Goal: Register for event/course

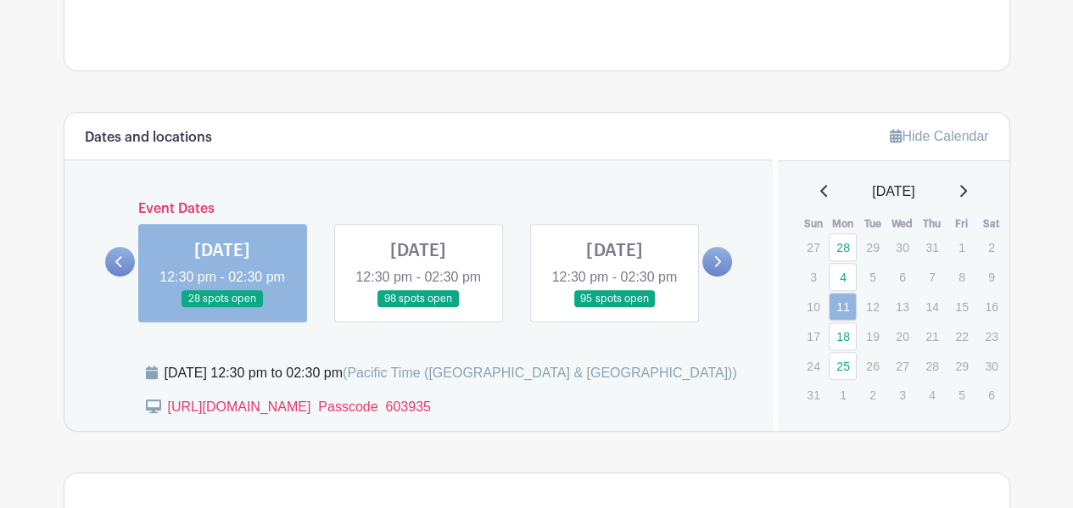
scroll to position [763, 0]
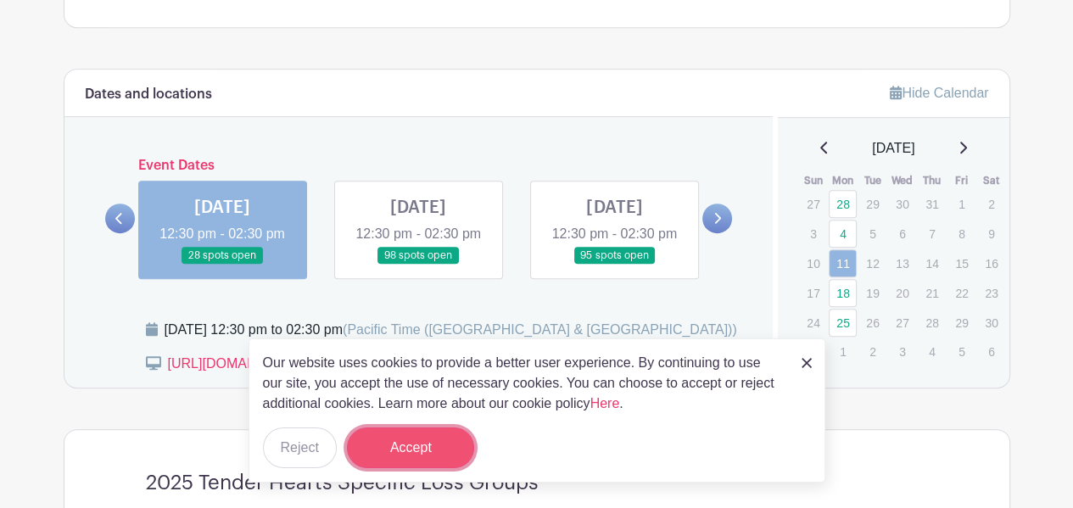
click at [416, 452] on button "Accept" at bounding box center [410, 447] width 127 height 41
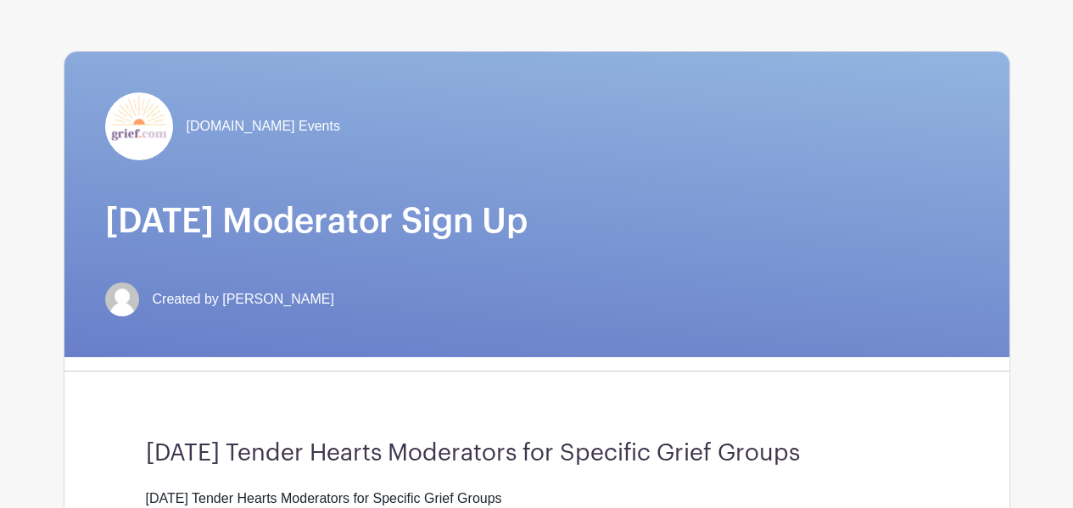
scroll to position [0, 0]
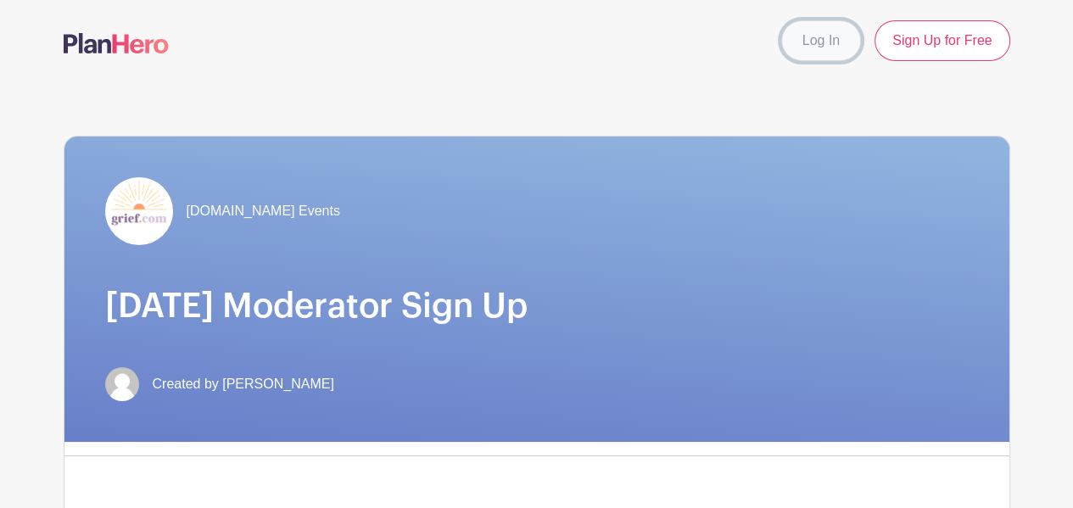
click at [861, 31] on link "Log In" at bounding box center [821, 40] width 80 height 41
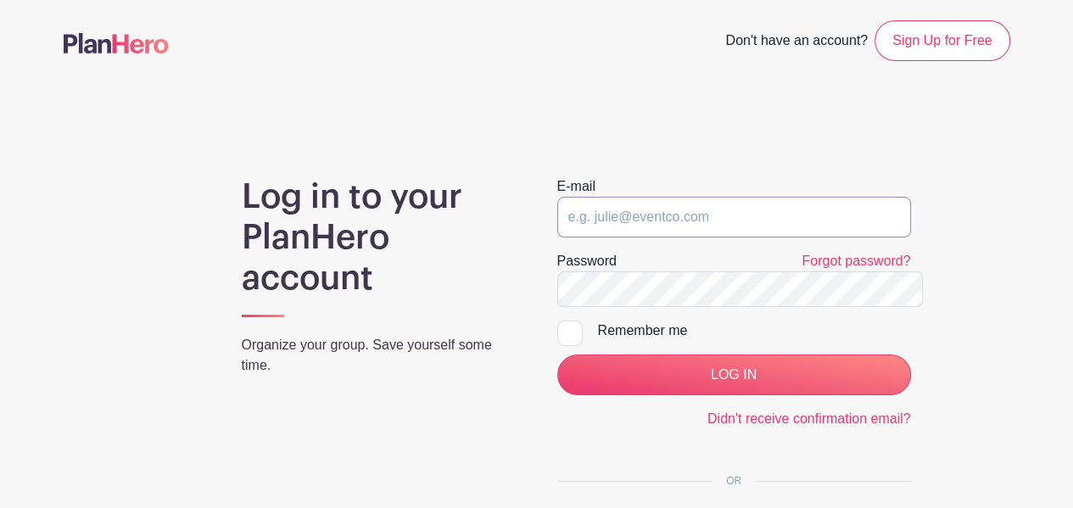
type input "[EMAIL_ADDRESS][DOMAIN_NAME]"
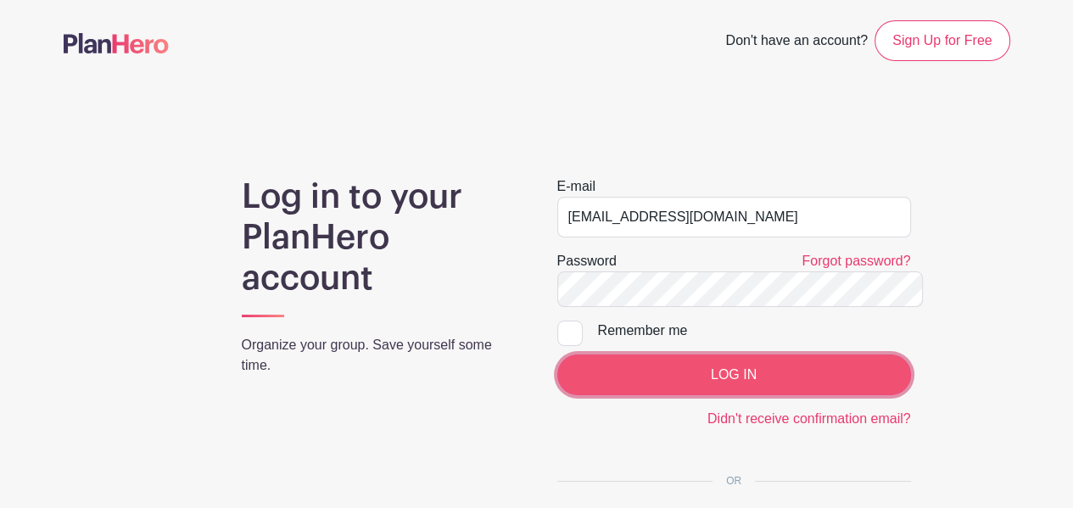
click at [688, 355] on input "LOG IN" at bounding box center [734, 375] width 354 height 41
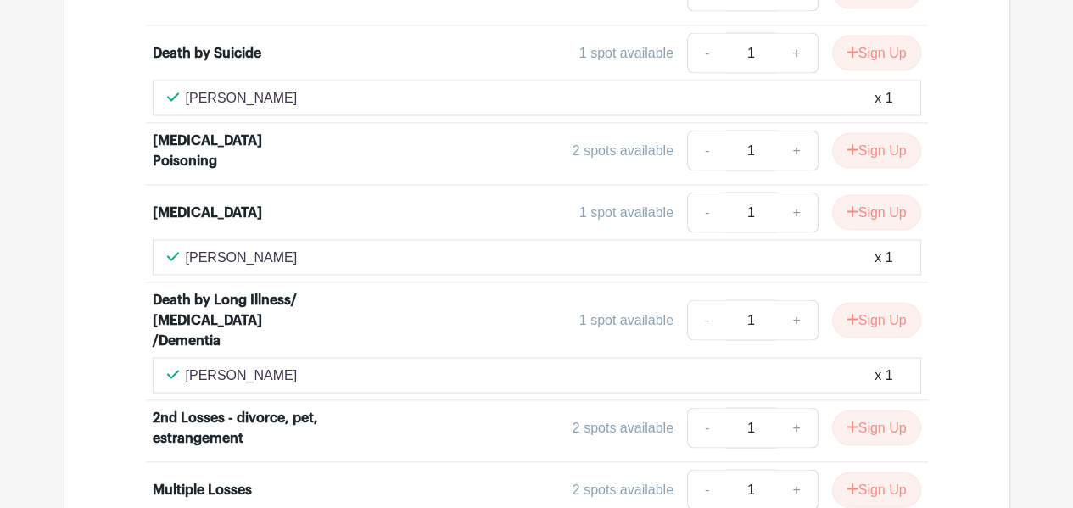
scroll to position [2714, 0]
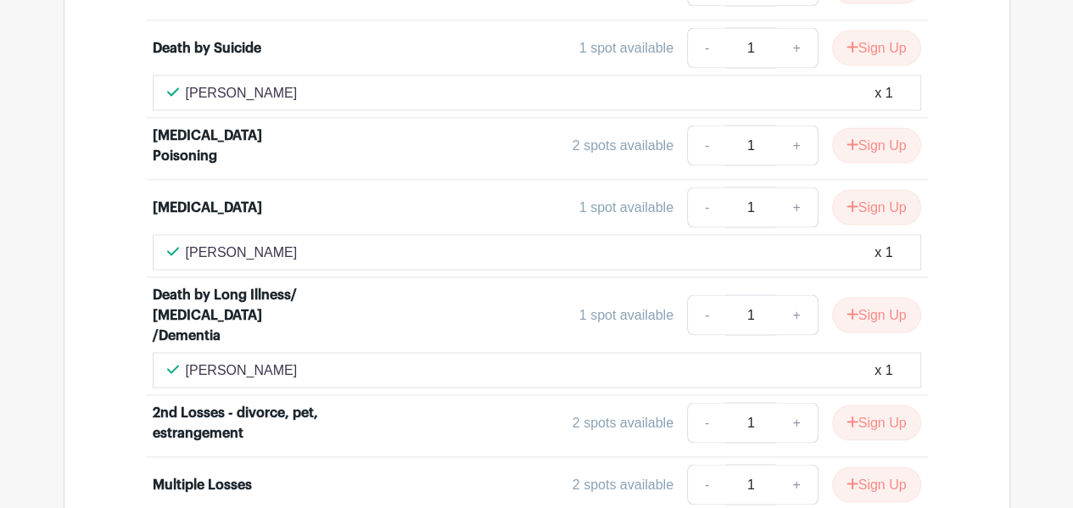
type input "All rooms except for [MEDICAL_DATA] poisoning and loss of a spouse."
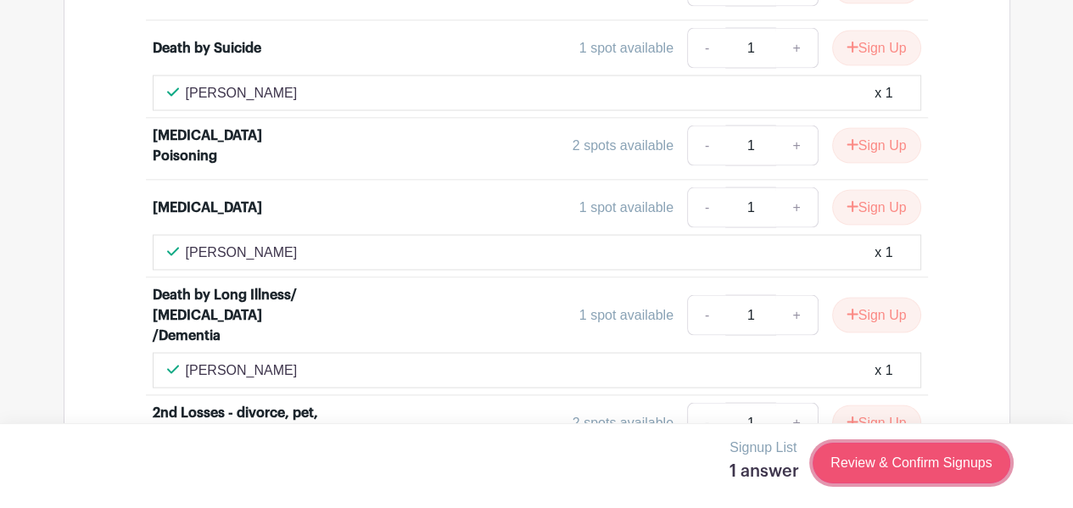
click at [886, 450] on link "Review & Confirm Signups" at bounding box center [910, 463] width 197 height 41
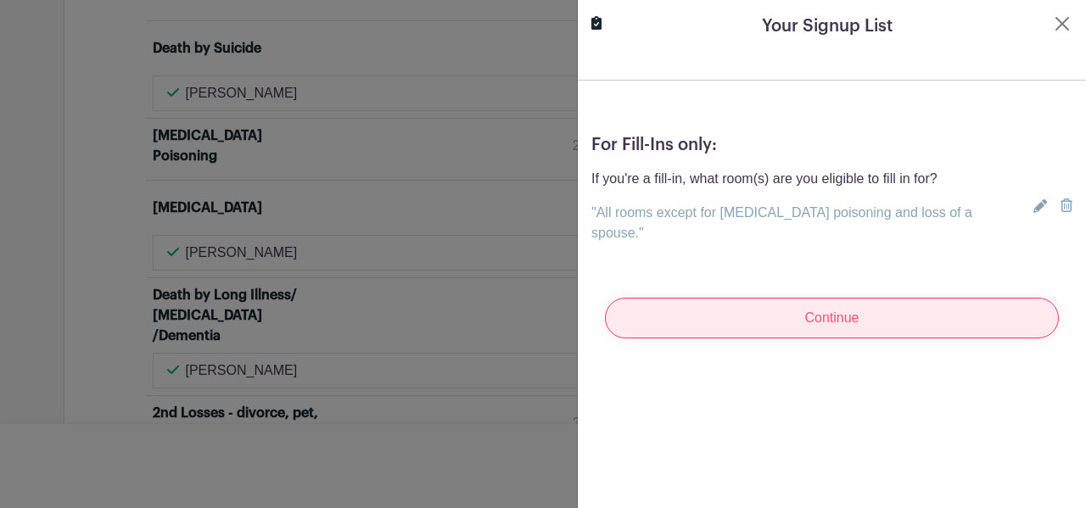
click at [840, 298] on input "Continue" at bounding box center [832, 318] width 454 height 41
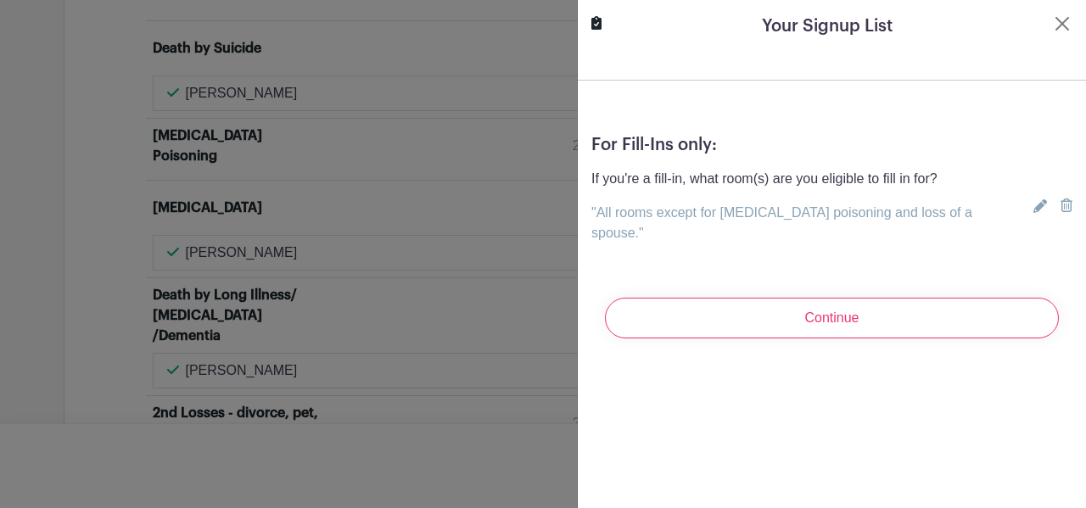
click at [376, 275] on div at bounding box center [543, 254] width 1086 height 508
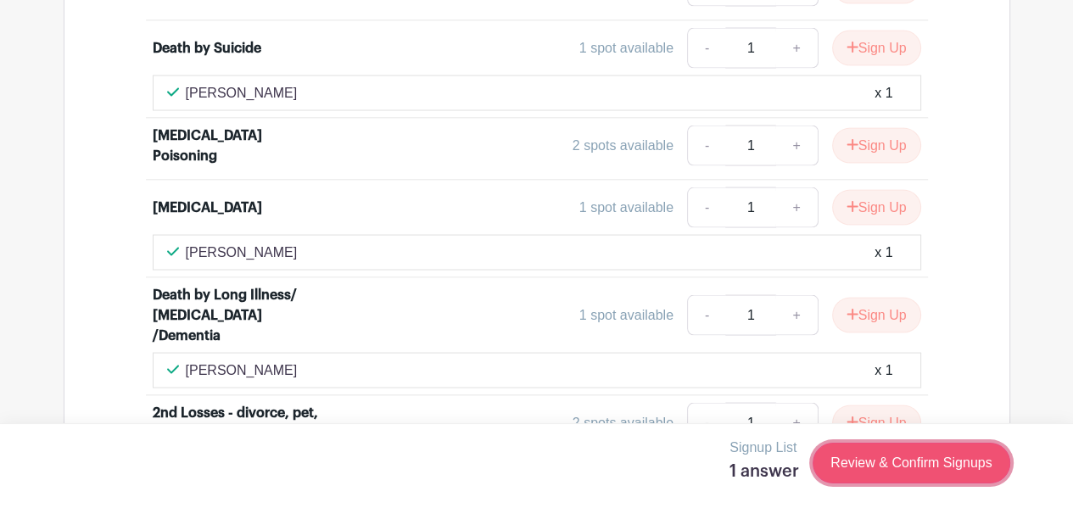
click at [905, 452] on link "Review & Confirm Signups" at bounding box center [910, 463] width 197 height 41
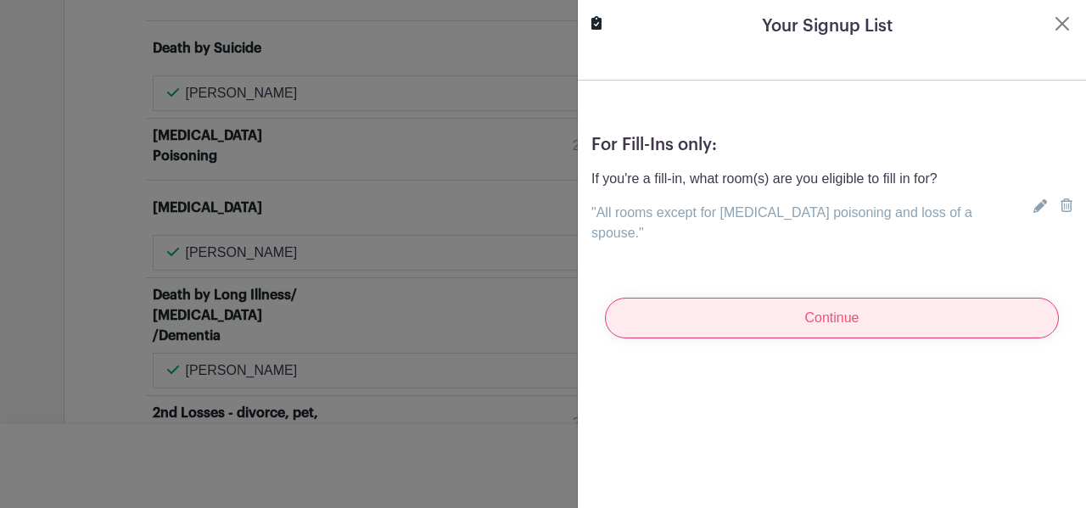
click at [870, 298] on input "Continue" at bounding box center [832, 318] width 454 height 41
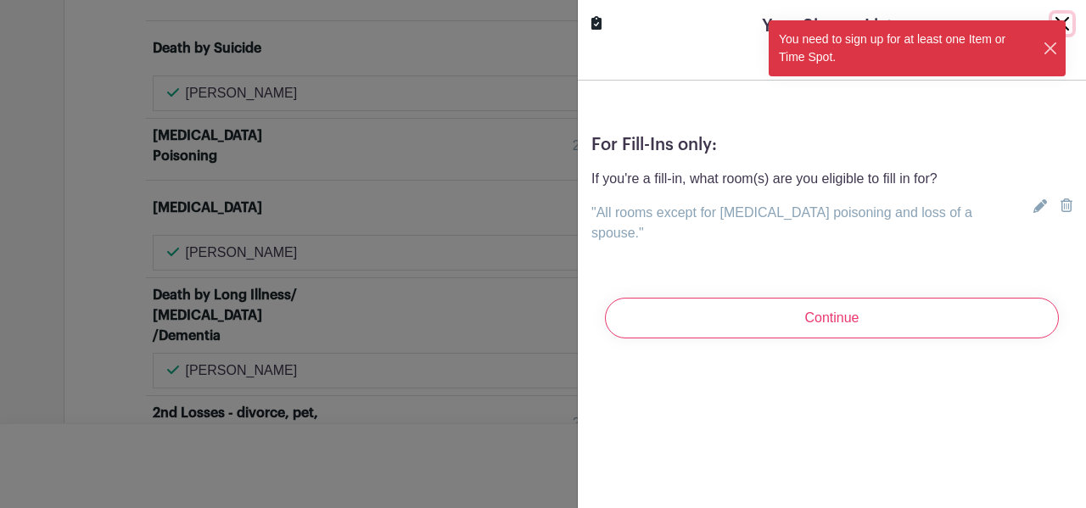
click at [1058, 40] on button "Close" at bounding box center [1050, 49] width 16 height 18
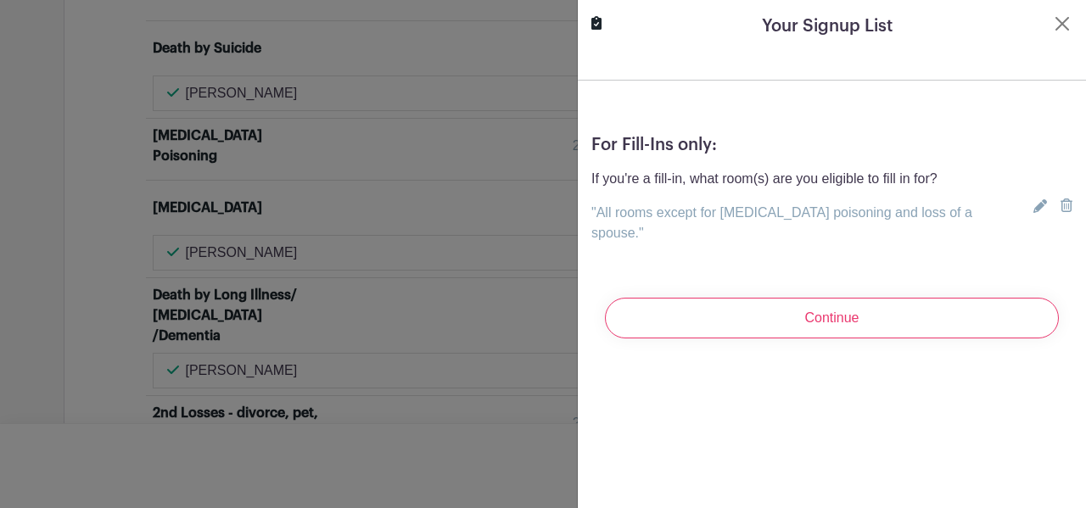
click at [310, 382] on div at bounding box center [543, 254] width 1086 height 508
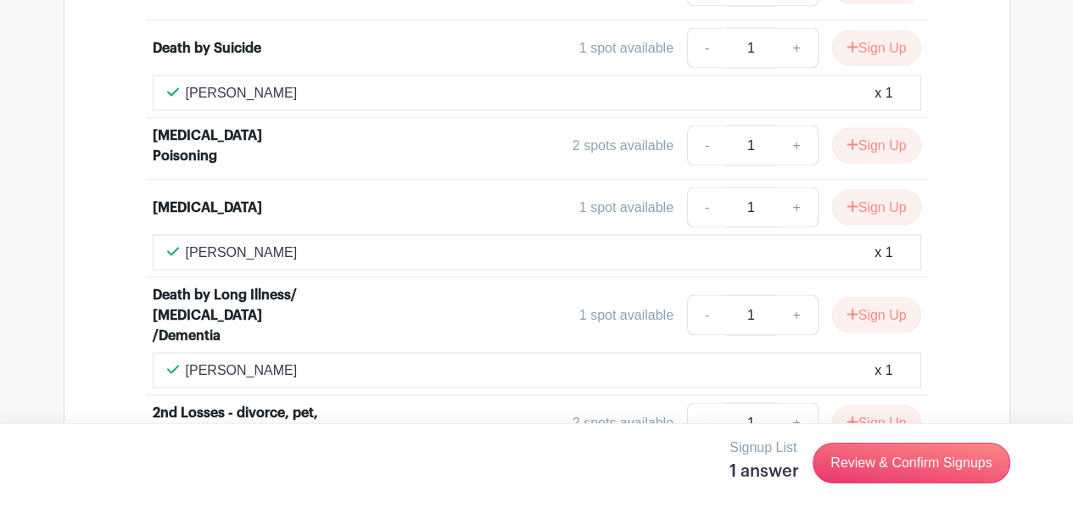
click at [288, 448] on div "Signup List 1 answer Review & Confirm Signups" at bounding box center [537, 463] width 946 height 51
click at [799, 466] on h5 "1 answer" at bounding box center [764, 471] width 70 height 20
click at [799, 462] on h5 "1 answer" at bounding box center [764, 471] width 70 height 20
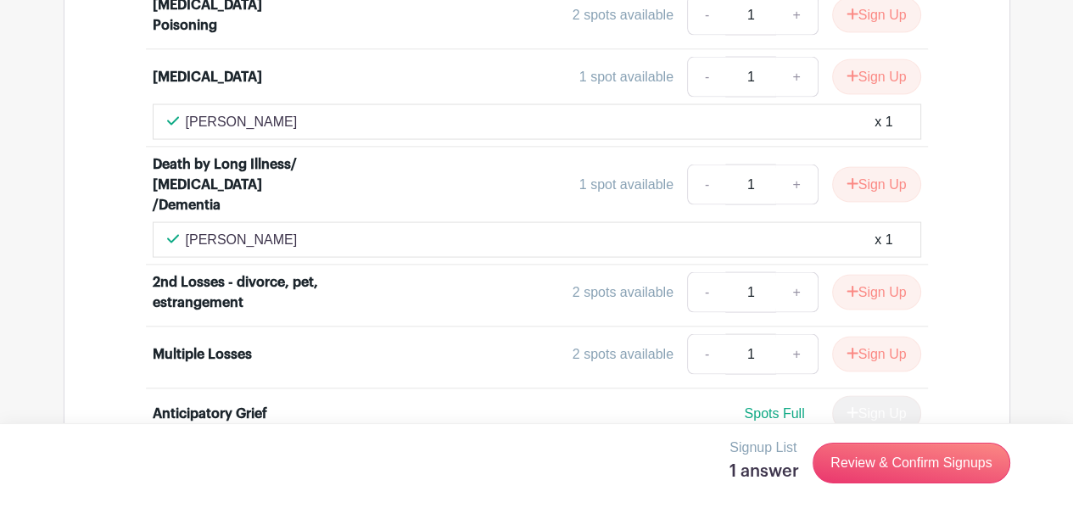
scroll to position [2849, 0]
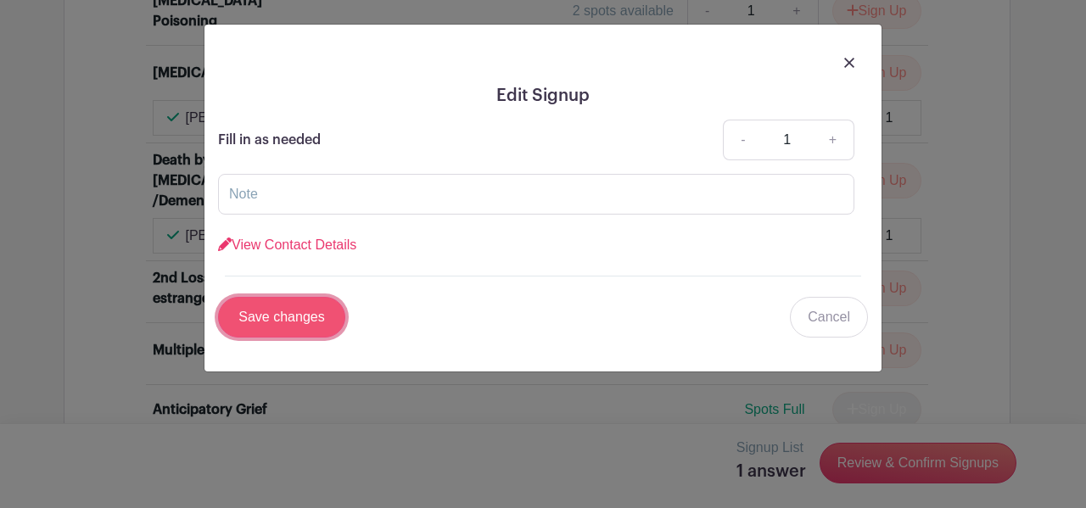
click at [276, 297] on input "Save changes" at bounding box center [281, 317] width 127 height 41
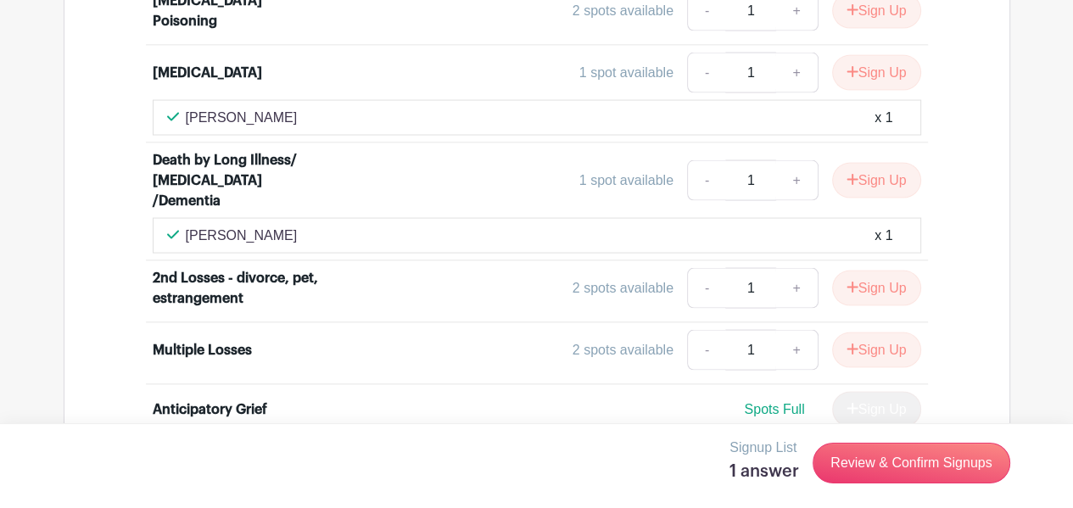
click at [249, 438] on div "Signup List 1 answer Review & Confirm Signups" at bounding box center [537, 463] width 946 height 51
click at [722, 438] on div "Signup List 1 answer Review & Confirm Signups" at bounding box center [537, 463] width 946 height 51
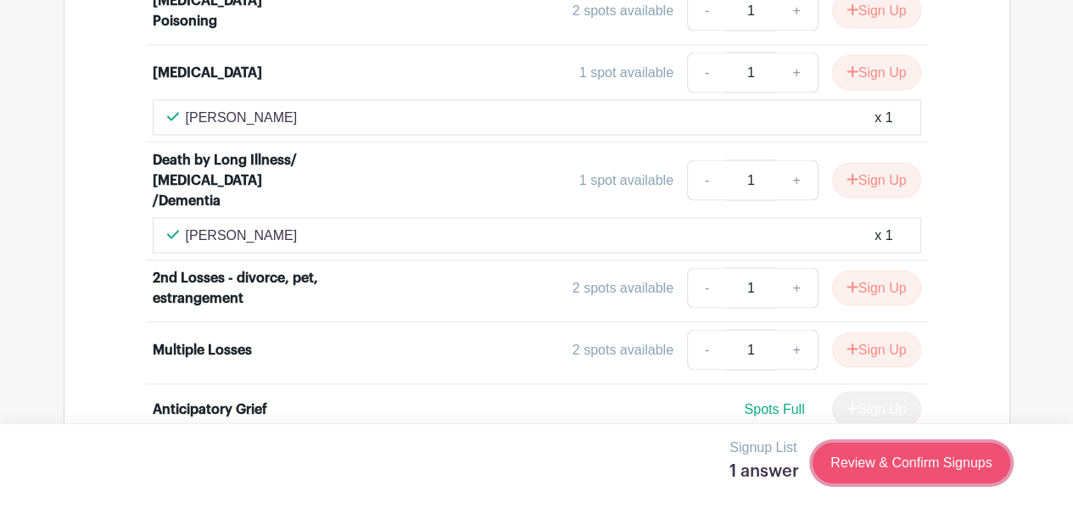
click at [902, 461] on link "Review & Confirm Signups" at bounding box center [910, 463] width 197 height 41
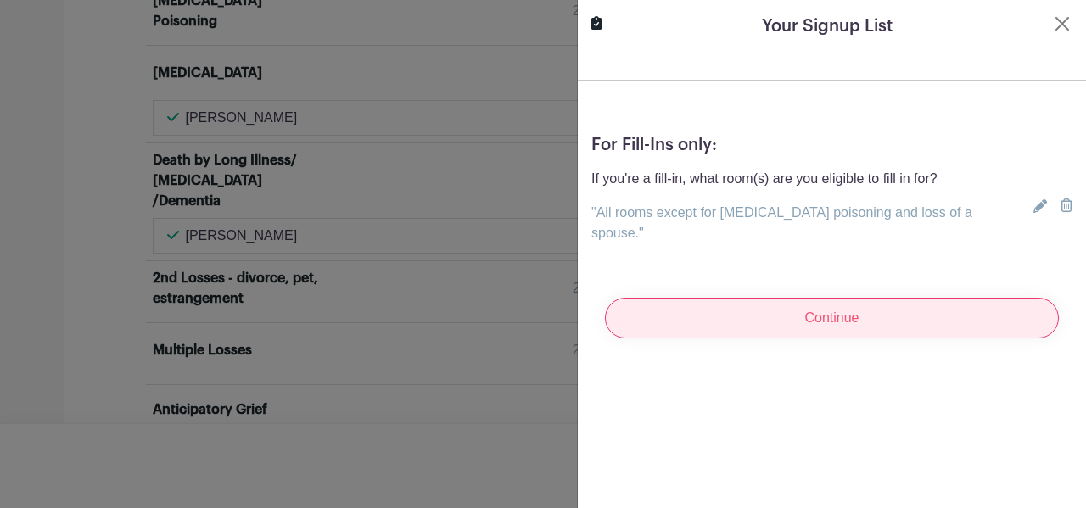
click at [664, 298] on input "Continue" at bounding box center [832, 318] width 454 height 41
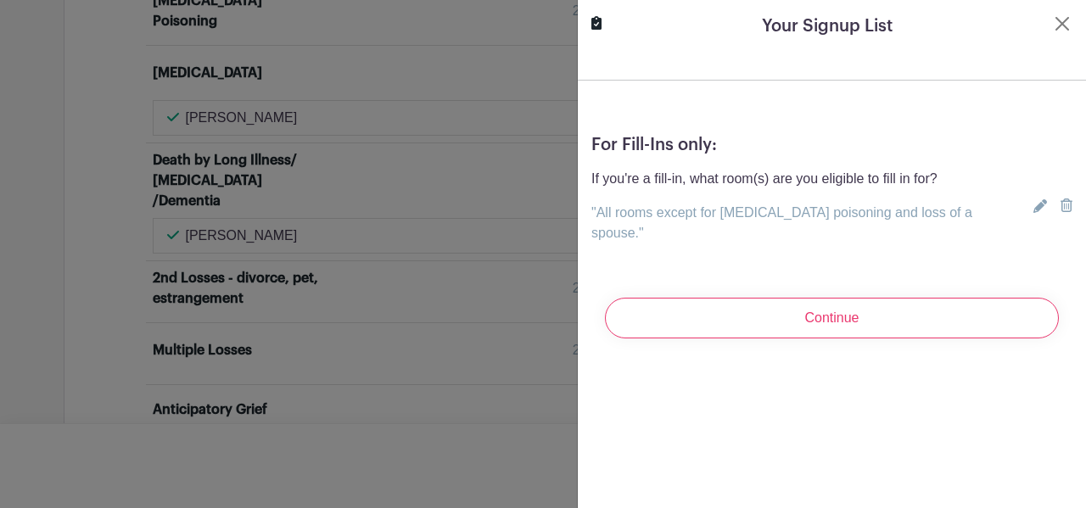
click at [1036, 199] on icon at bounding box center [1040, 206] width 14 height 14
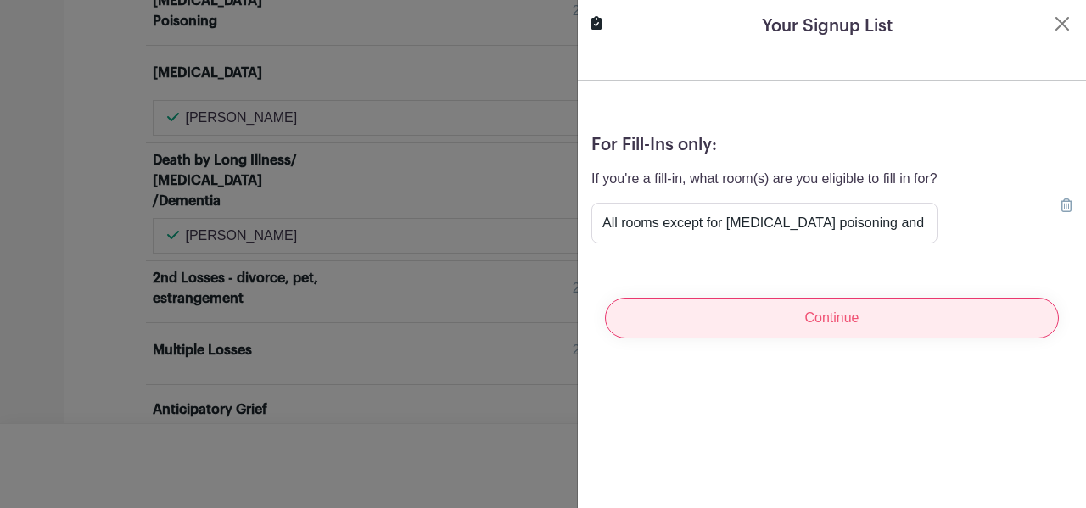
click at [944, 298] on input "Continue" at bounding box center [832, 318] width 454 height 41
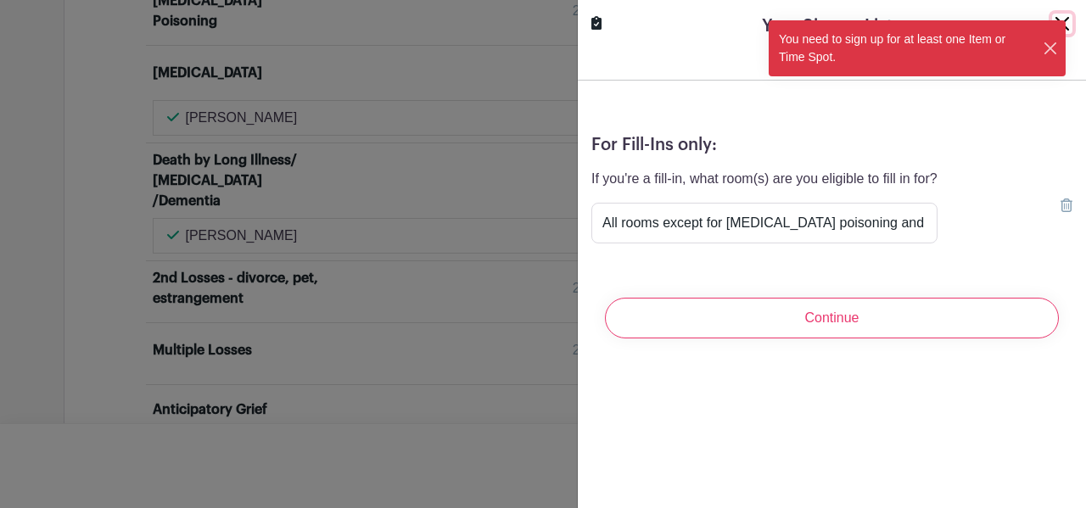
click at [1058, 40] on button "Close" at bounding box center [1050, 49] width 16 height 18
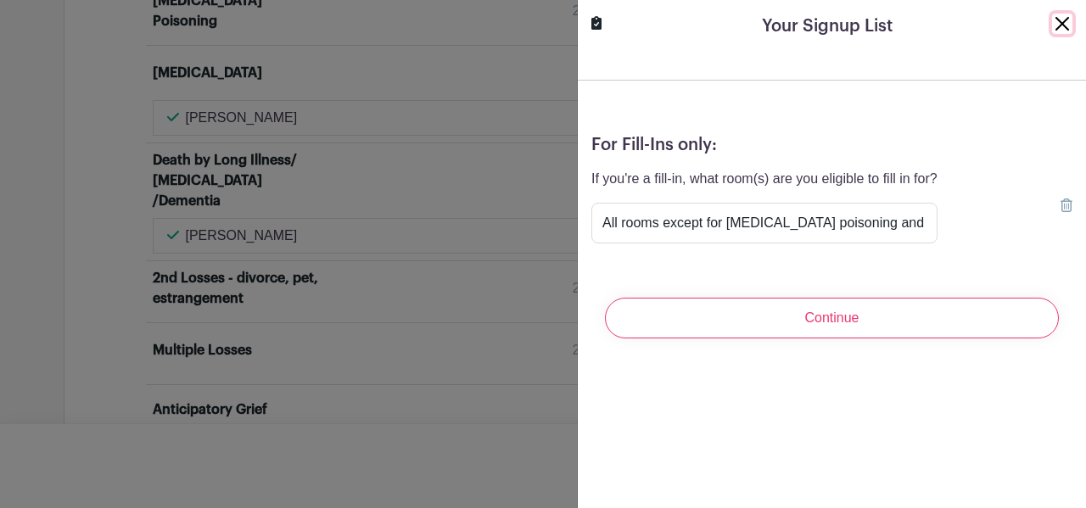
click at [1055, 15] on button "Close" at bounding box center [1062, 24] width 20 height 20
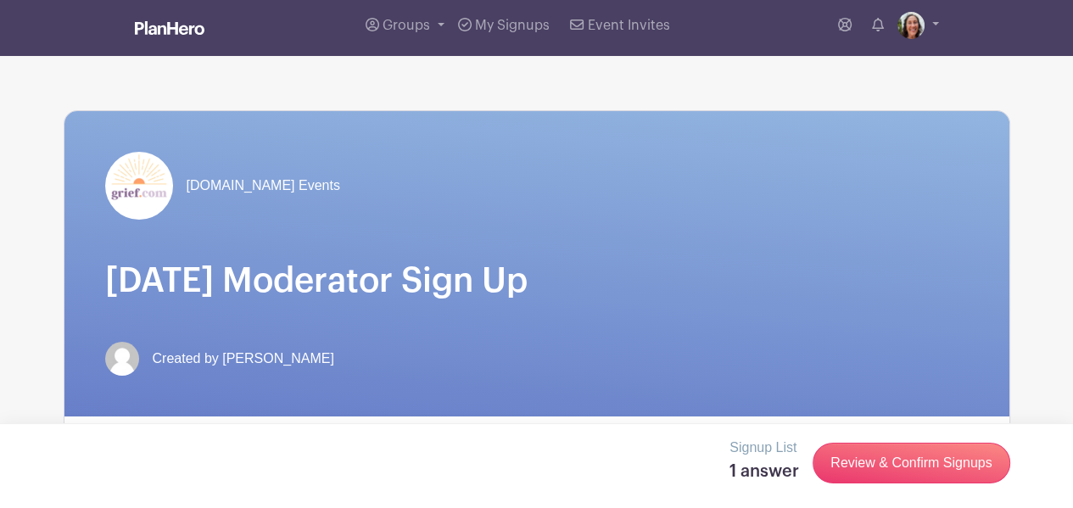
scroll to position [0, 0]
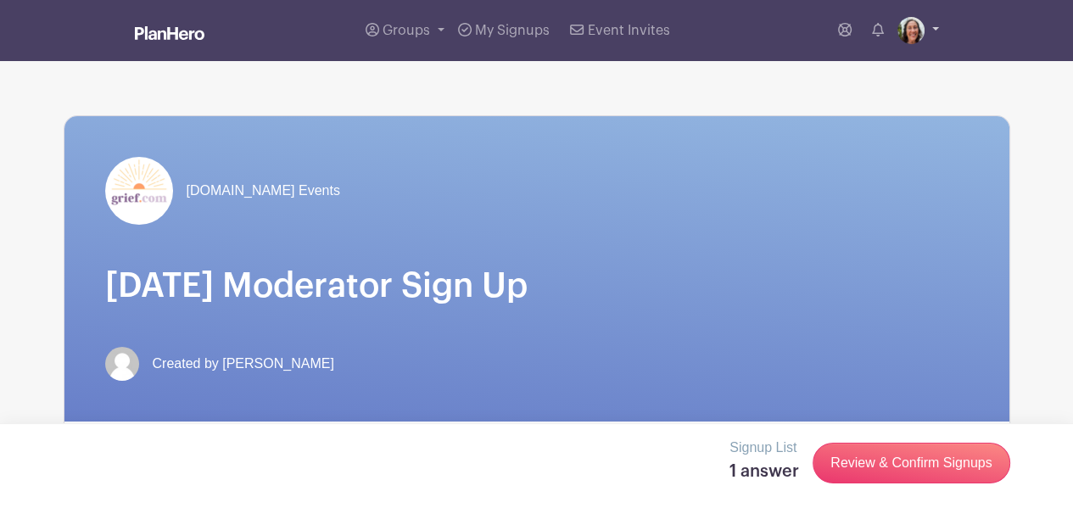
click at [936, 19] on link at bounding box center [918, 30] width 42 height 27
click at [908, 98] on link "Logout" at bounding box center [871, 111] width 134 height 27
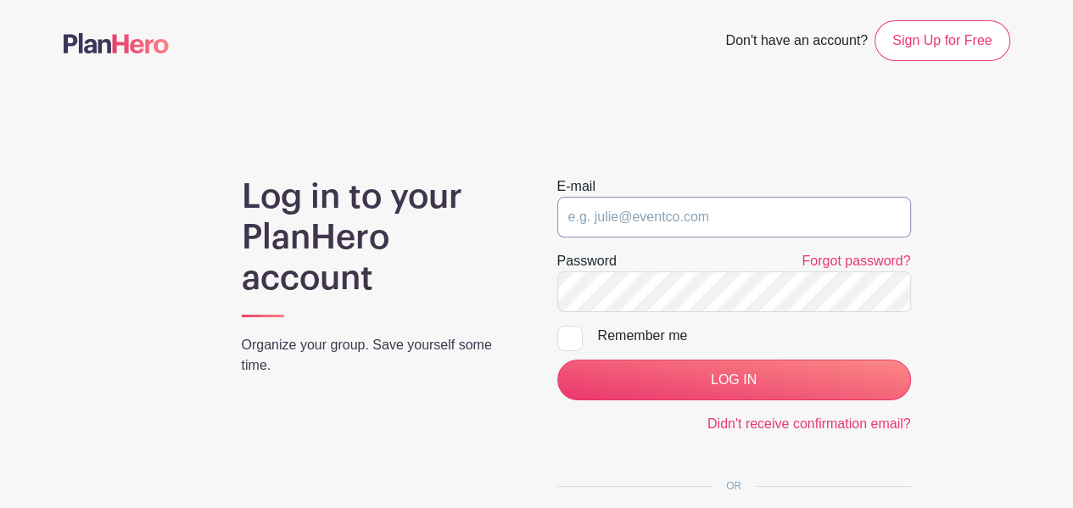
type input "btbblanglois@gmail.com"
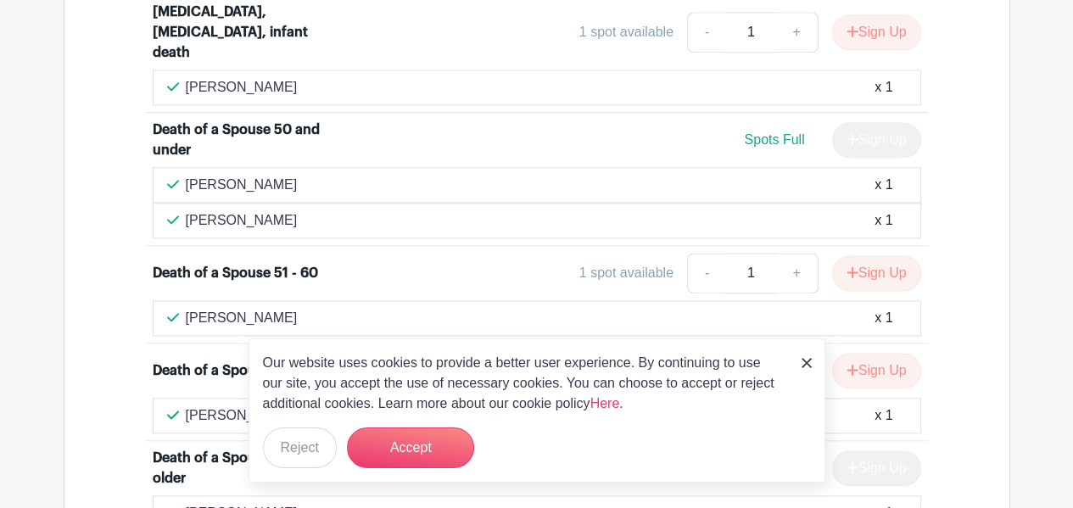
scroll to position [1951, 0]
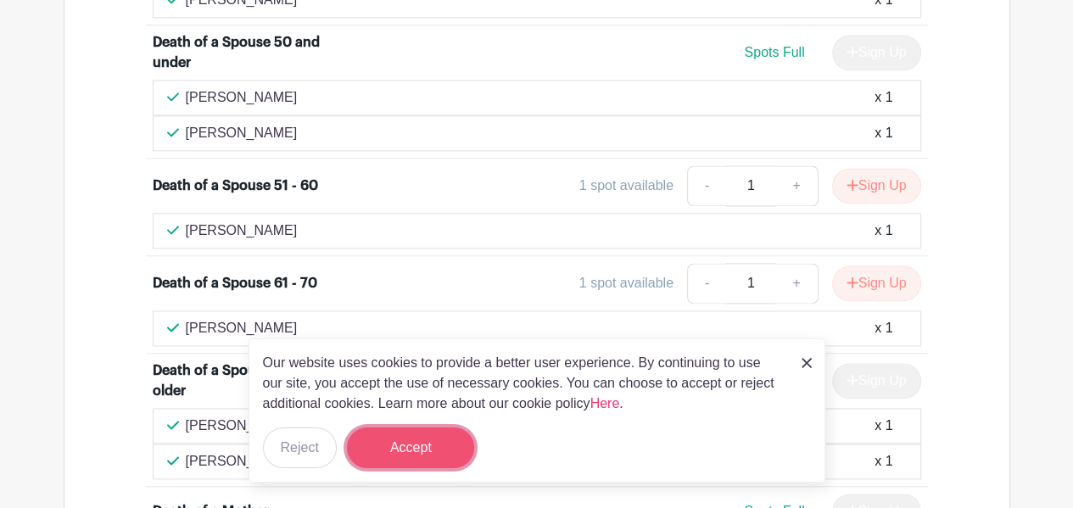
click at [397, 457] on button "Accept" at bounding box center [410, 447] width 127 height 41
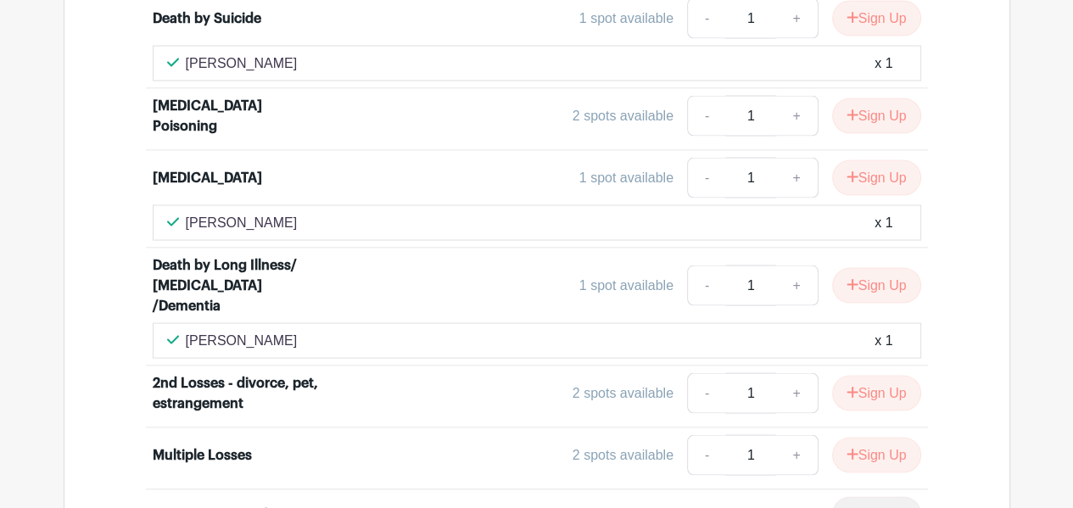
scroll to position [2799, 0]
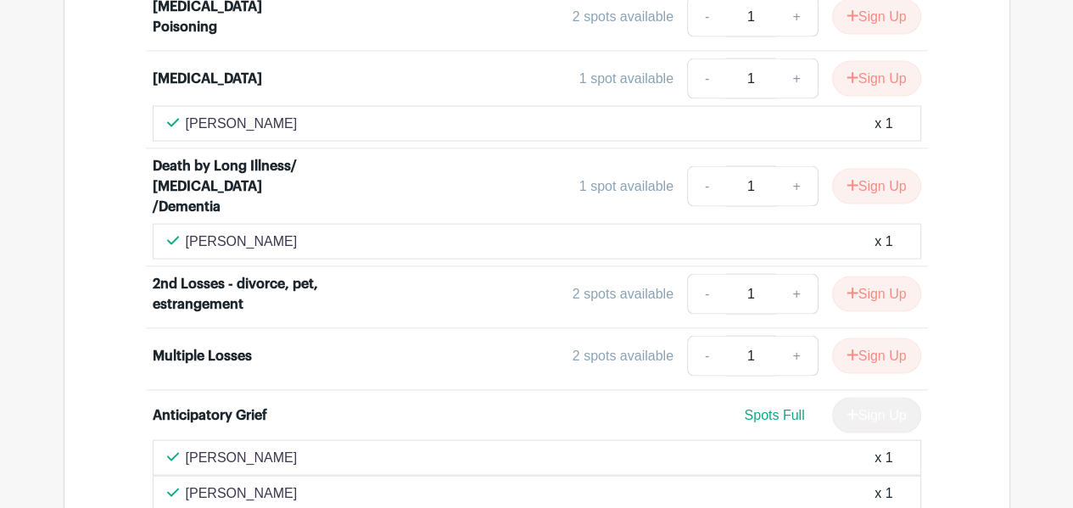
scroll to position [2884, 0]
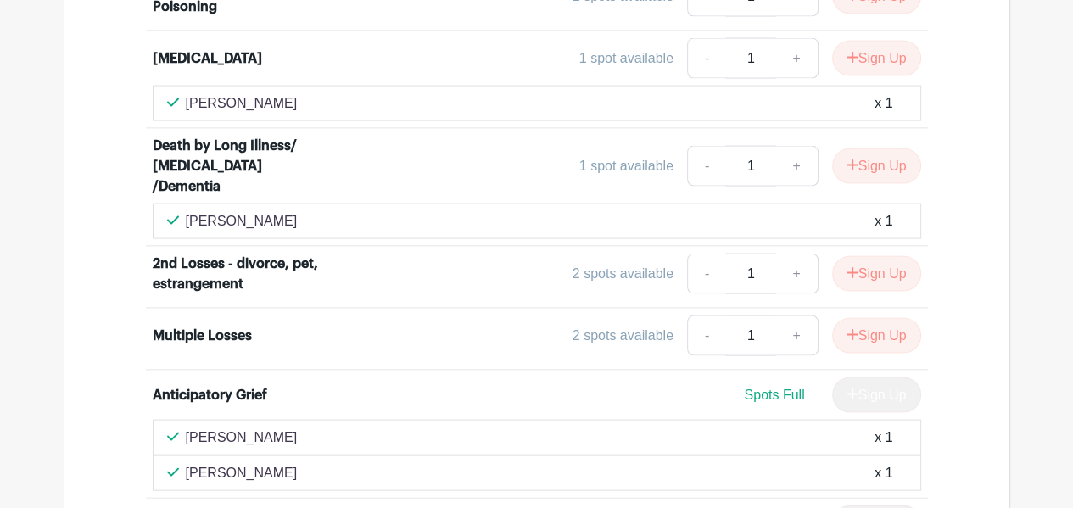
type input "All rooms except for [MEDICAL_DATA] poisoning, loss of a spouse, [MEDICAL_DATA]…"
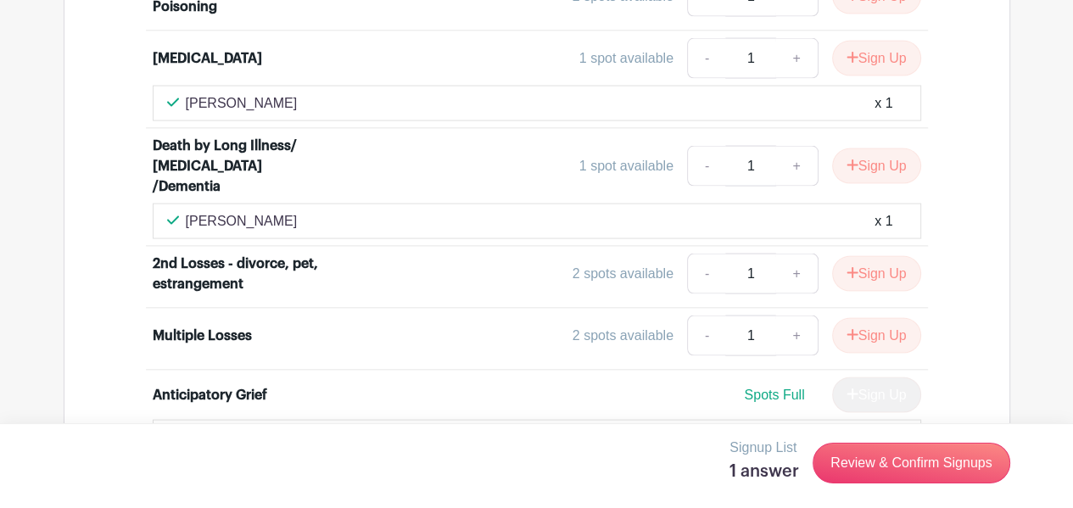
scroll to position [2868, 0]
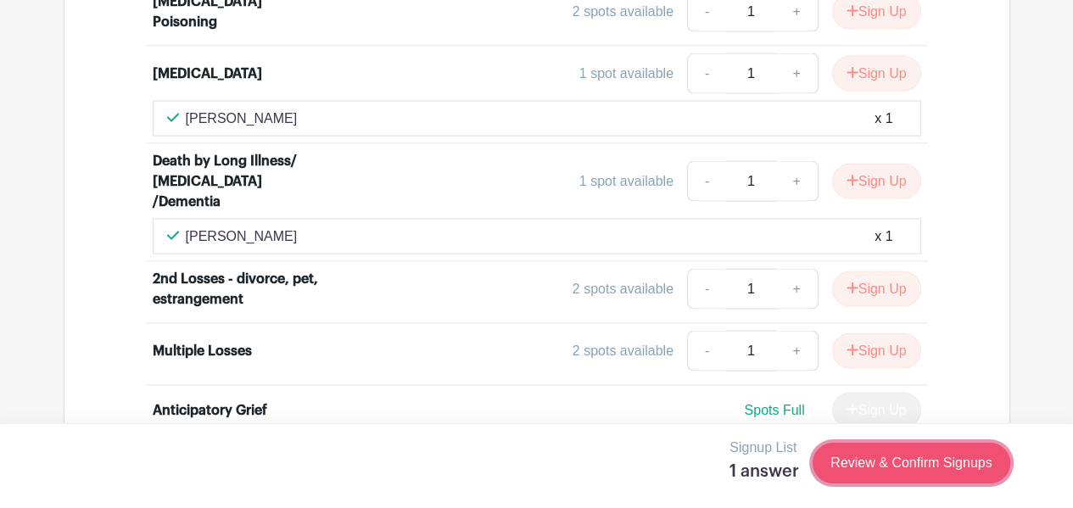
click at [930, 458] on link "Review & Confirm Signups" at bounding box center [910, 463] width 197 height 41
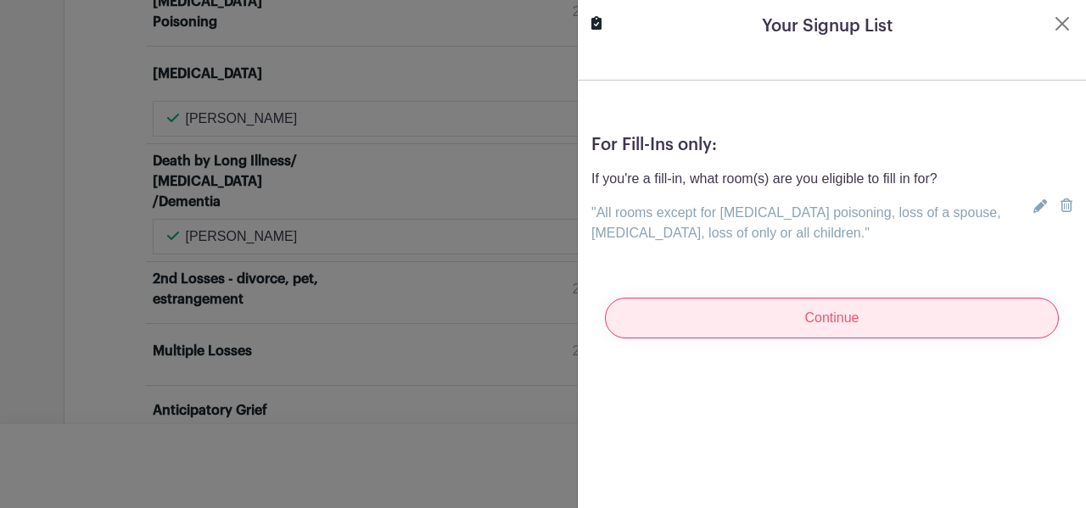
click at [836, 298] on input "Continue" at bounding box center [832, 318] width 454 height 41
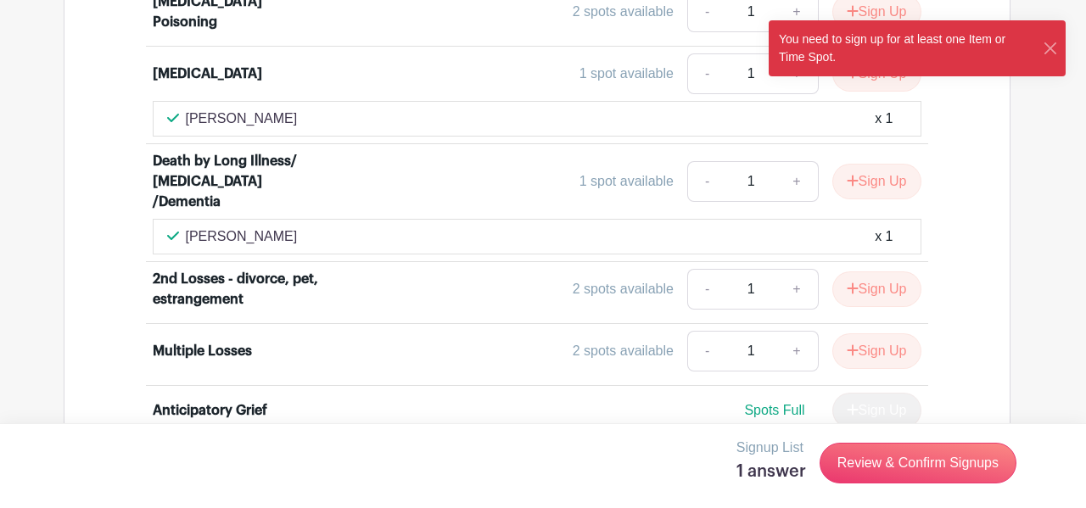
click at [487, 393] on div at bounding box center [543, 254] width 1086 height 508
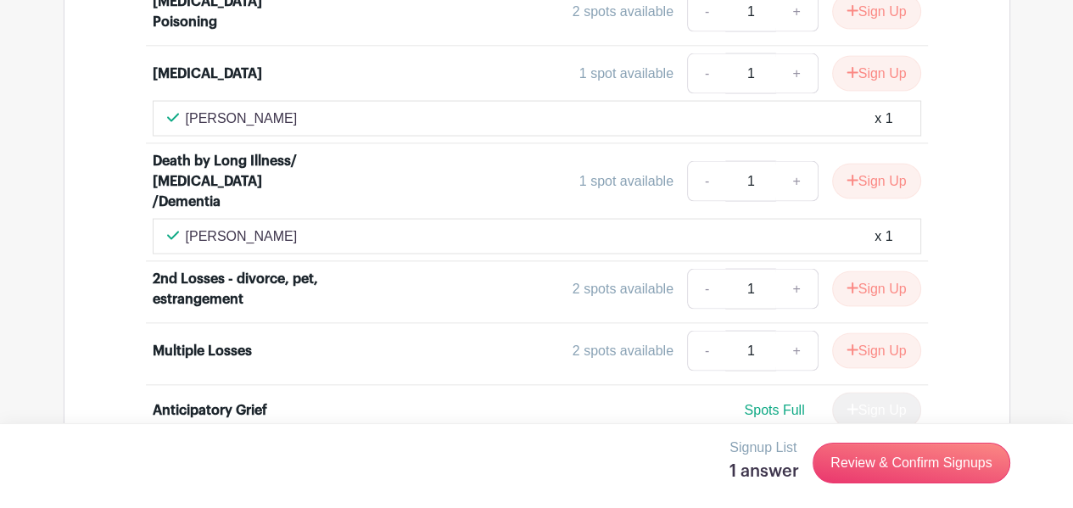
click at [445, 427] on div "Signup List 1 answer Review & Confirm Signups" at bounding box center [536, 465] width 1073 height 85
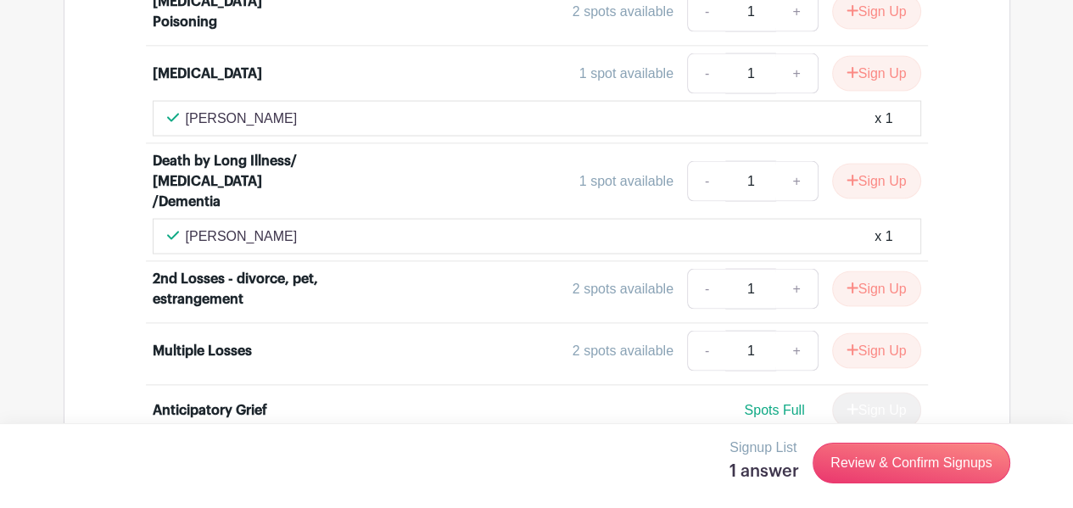
drag, startPoint x: 232, startPoint y: 141, endPoint x: 254, endPoint y: 137, distance: 22.5
drag, startPoint x: 326, startPoint y: 135, endPoint x: 351, endPoint y: 135, distance: 25.4
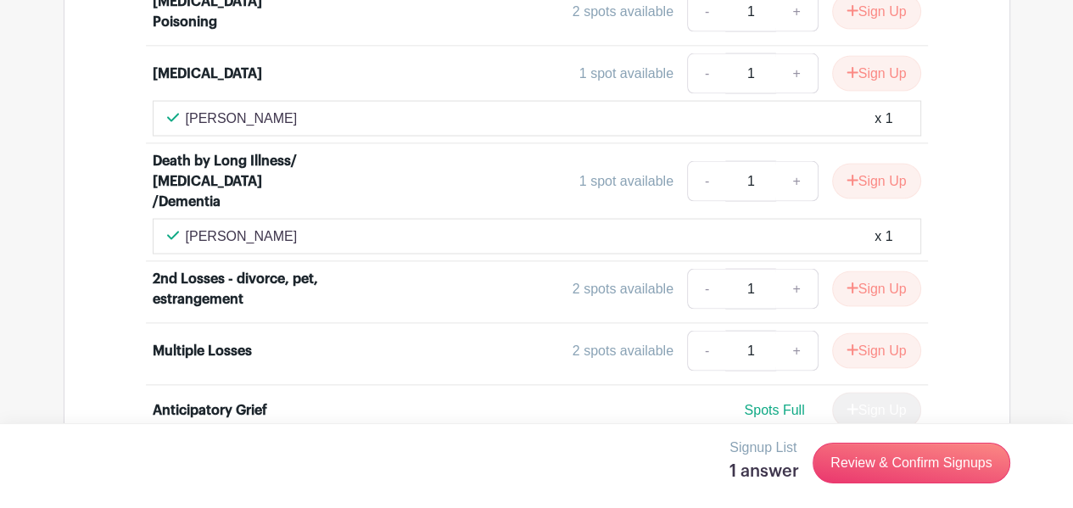
drag, startPoint x: 458, startPoint y: 137, endPoint x: 466, endPoint y: 137, distance: 8.5
drag, startPoint x: 516, startPoint y: 138, endPoint x: 526, endPoint y: 136, distance: 10.5
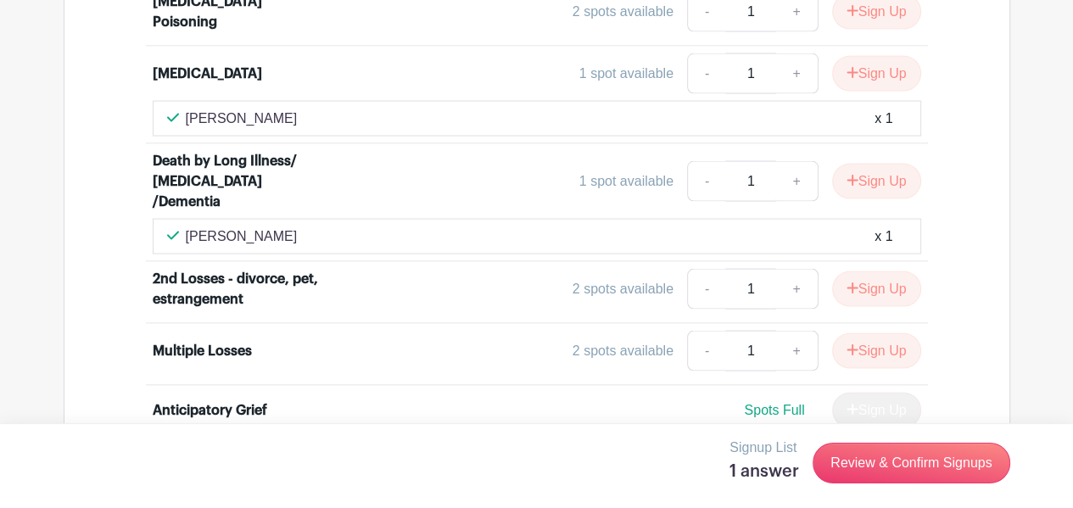
drag, startPoint x: 539, startPoint y: 136, endPoint x: 558, endPoint y: 137, distance: 18.7
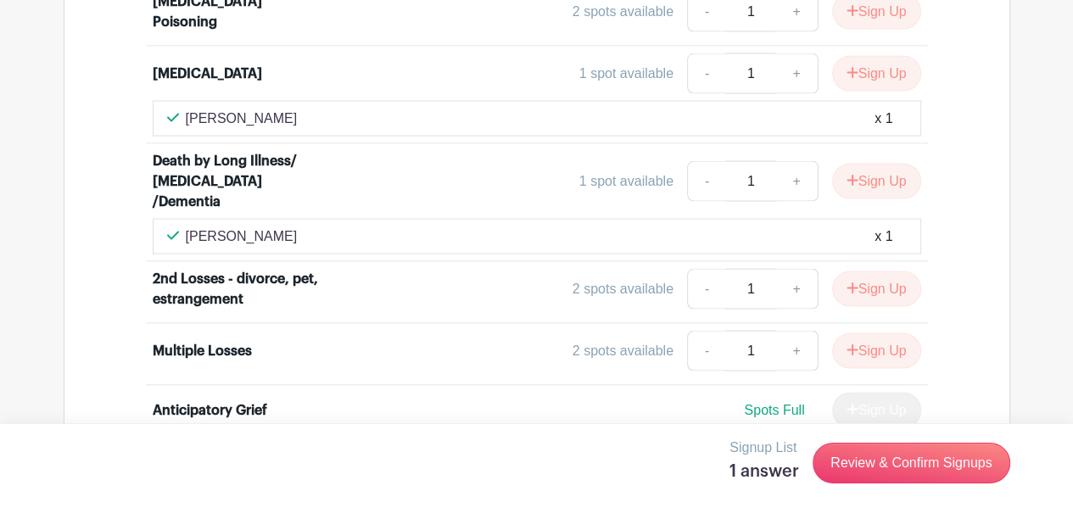
drag, startPoint x: 686, startPoint y: 140, endPoint x: 697, endPoint y: 137, distance: 11.5
drag, startPoint x: 702, startPoint y: 137, endPoint x: 723, endPoint y: 134, distance: 20.5
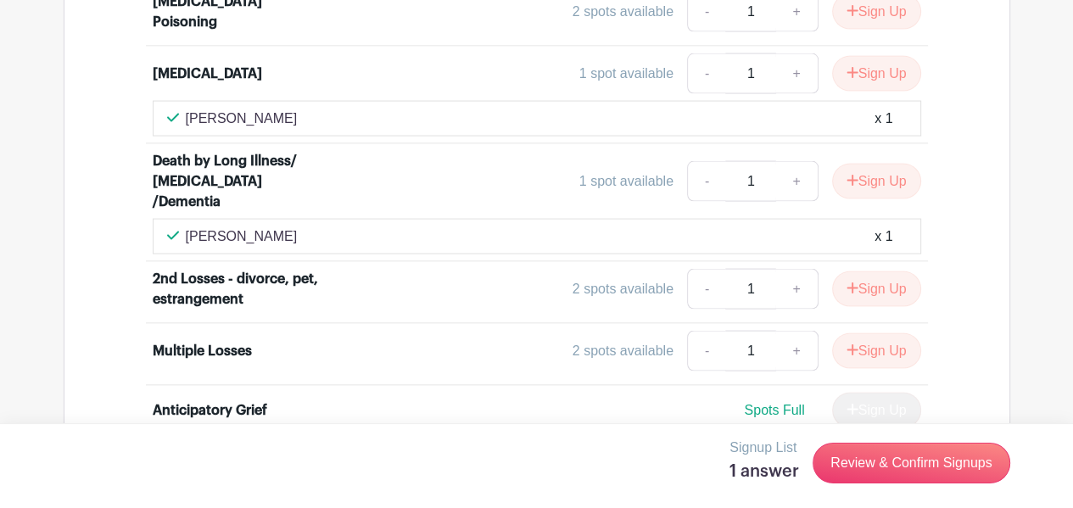
drag, startPoint x: 749, startPoint y: 134, endPoint x: 758, endPoint y: 131, distance: 9.7
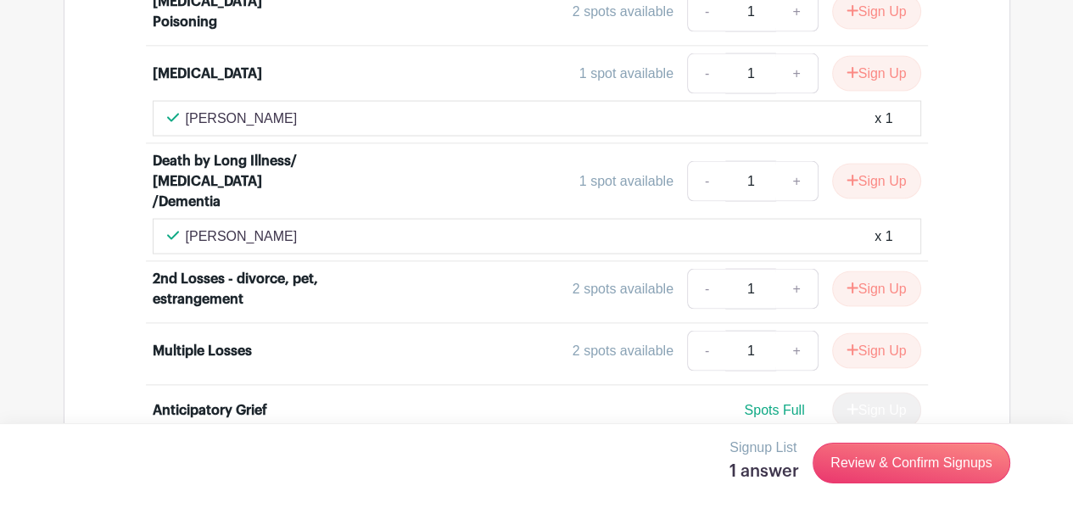
drag, startPoint x: 882, startPoint y: 144, endPoint x: 891, endPoint y: 142, distance: 9.5
drag, startPoint x: 909, startPoint y: 141, endPoint x: 920, endPoint y: 140, distance: 11.1
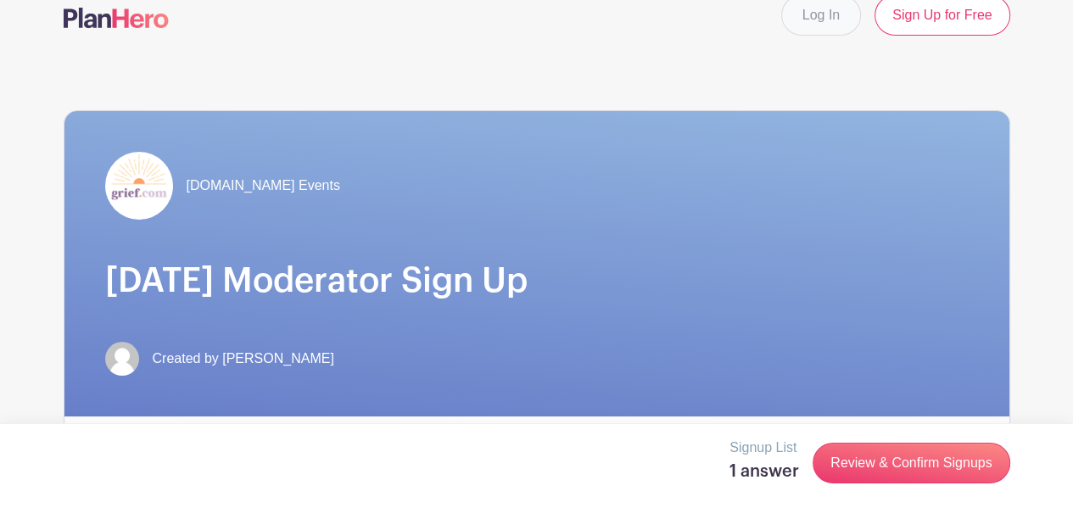
scroll to position [0, 0]
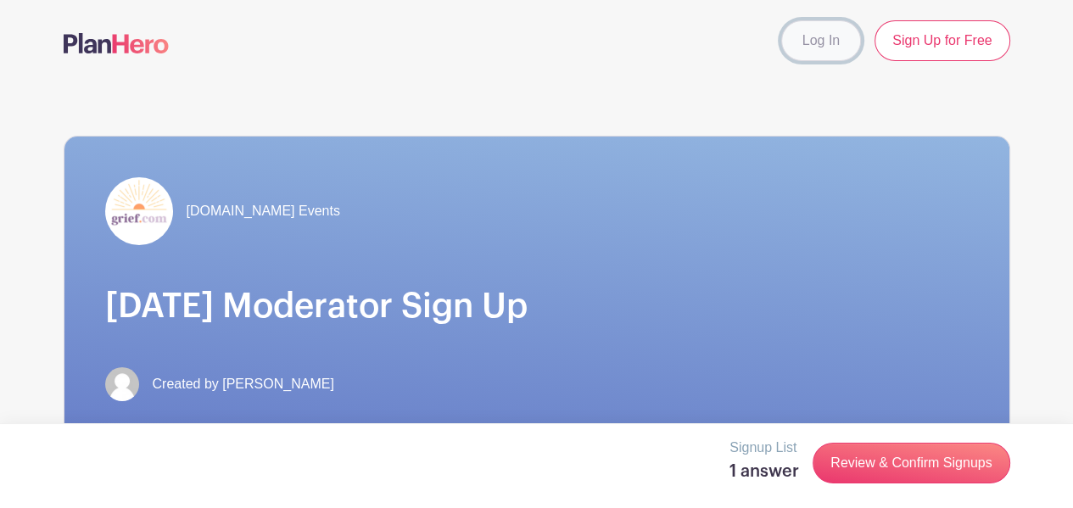
click at [856, 33] on link "Log In" at bounding box center [821, 40] width 80 height 41
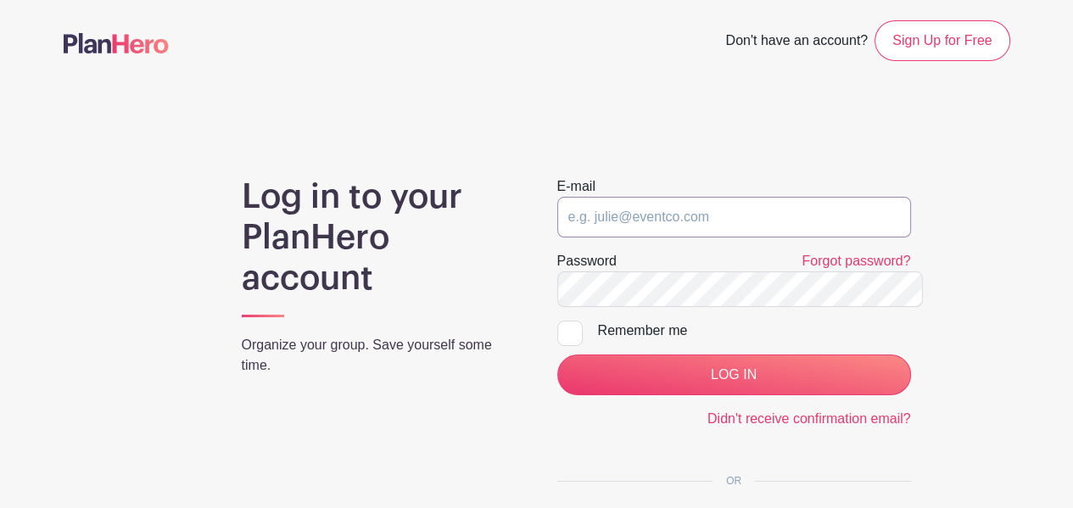
type input "btbblanglois@gmail.com"
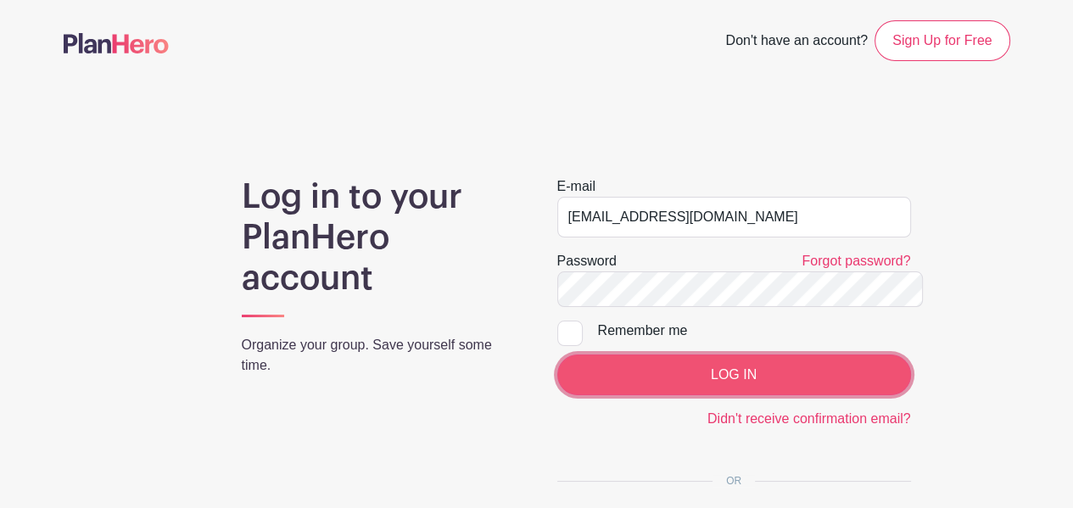
click at [758, 355] on input "LOG IN" at bounding box center [734, 375] width 354 height 41
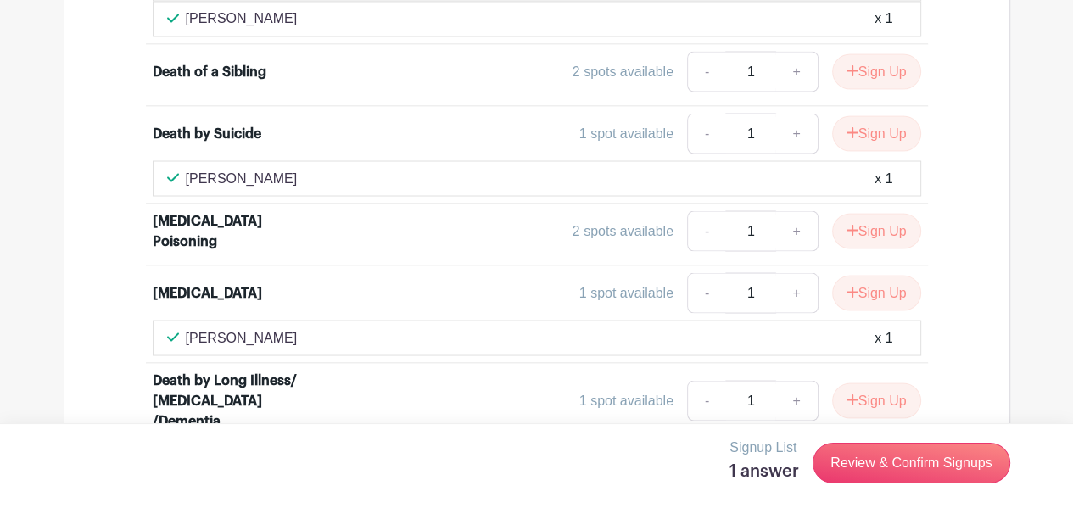
scroll to position [2799, 0]
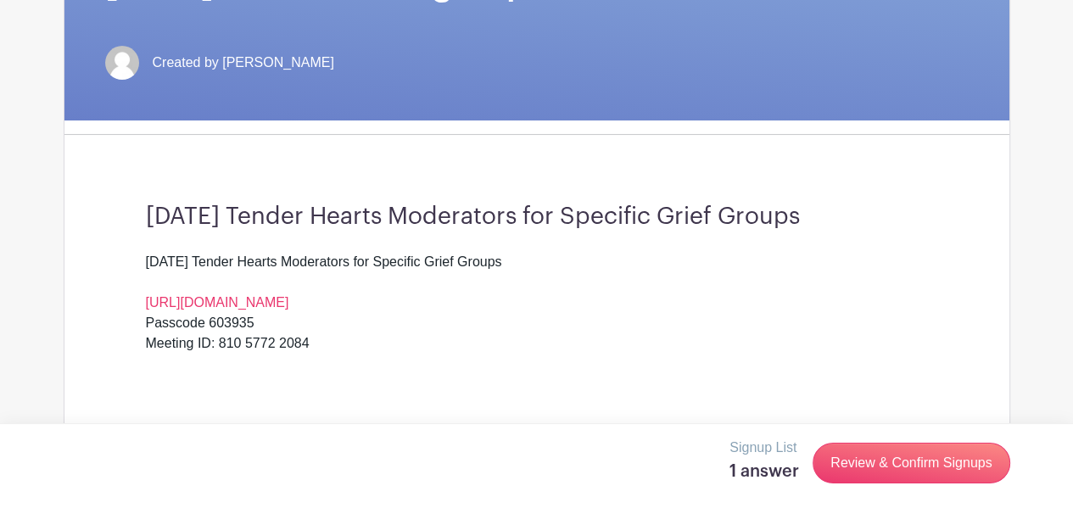
scroll to position [678, 0]
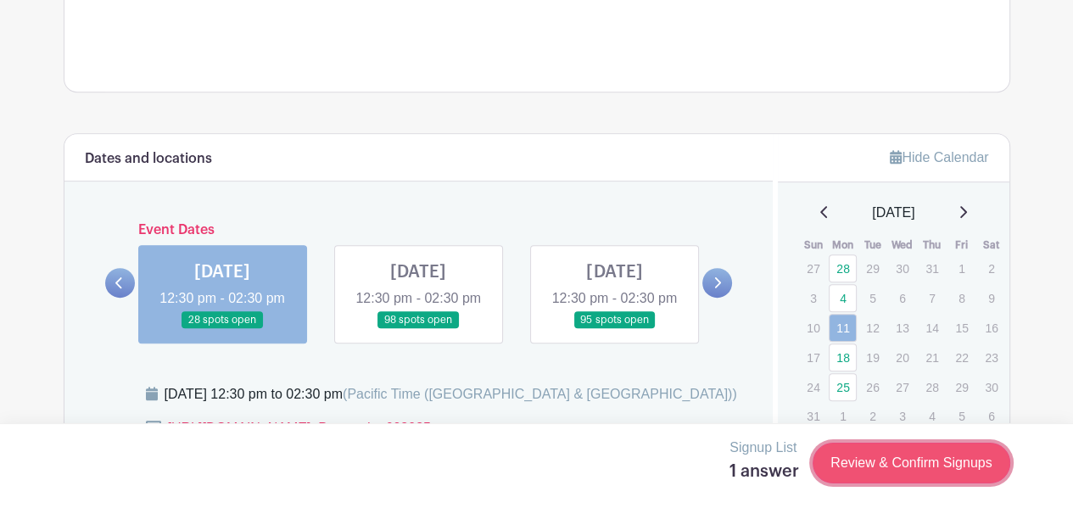
click at [930, 457] on link "Review & Confirm Signups" at bounding box center [910, 463] width 197 height 41
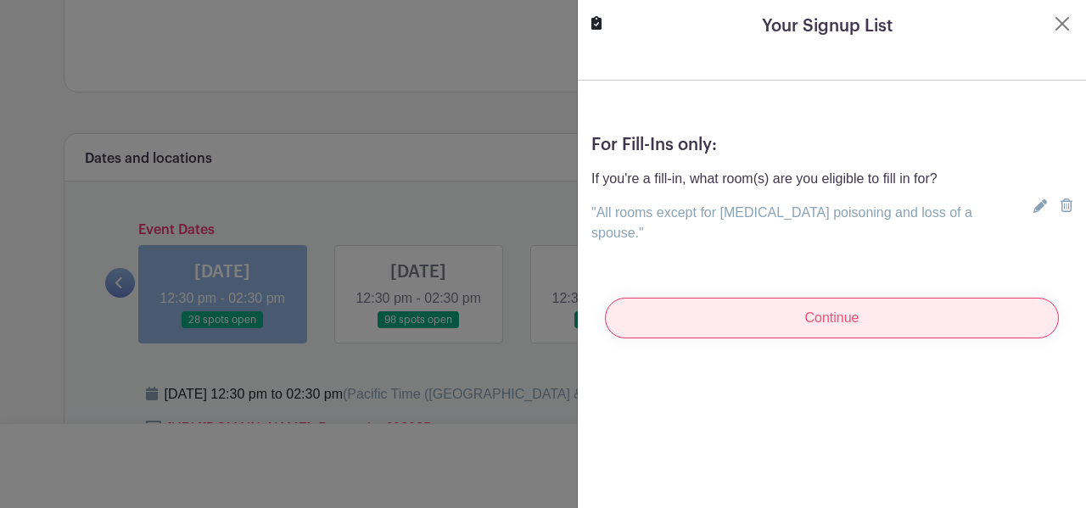
click at [811, 298] on input "Continue" at bounding box center [832, 318] width 454 height 41
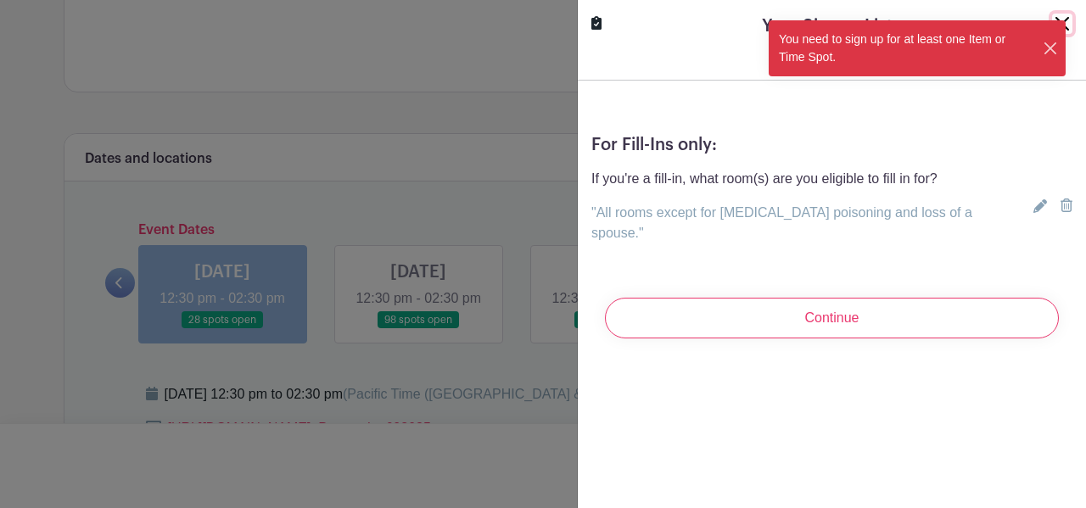
click at [1058, 40] on button "Close" at bounding box center [1050, 49] width 16 height 18
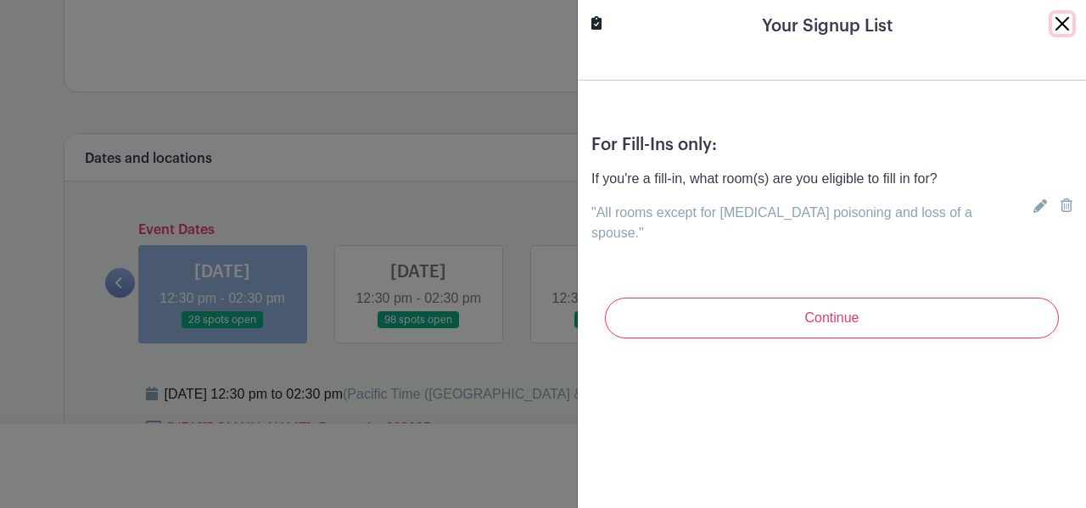
click at [1056, 14] on button "Close" at bounding box center [1062, 24] width 20 height 20
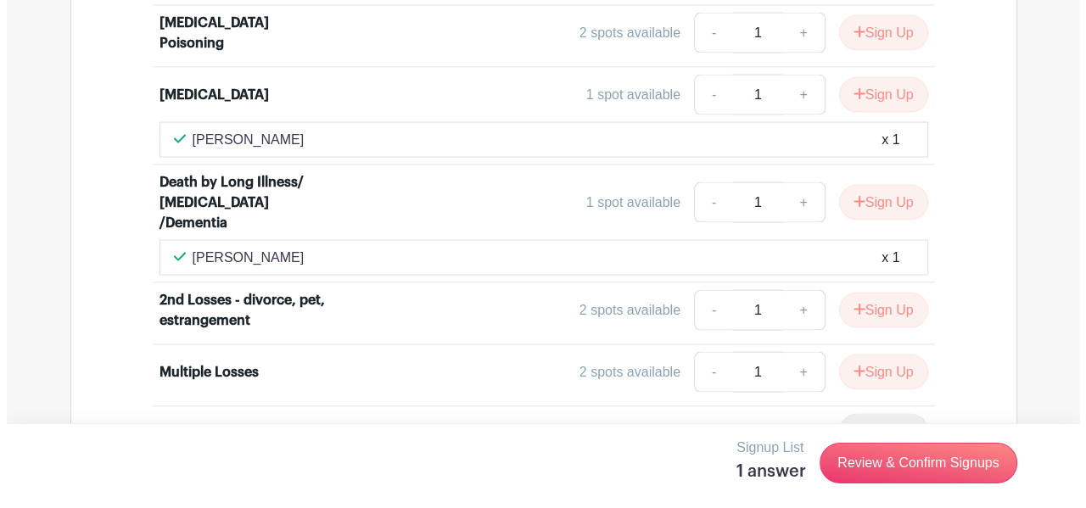
scroll to position [2849, 0]
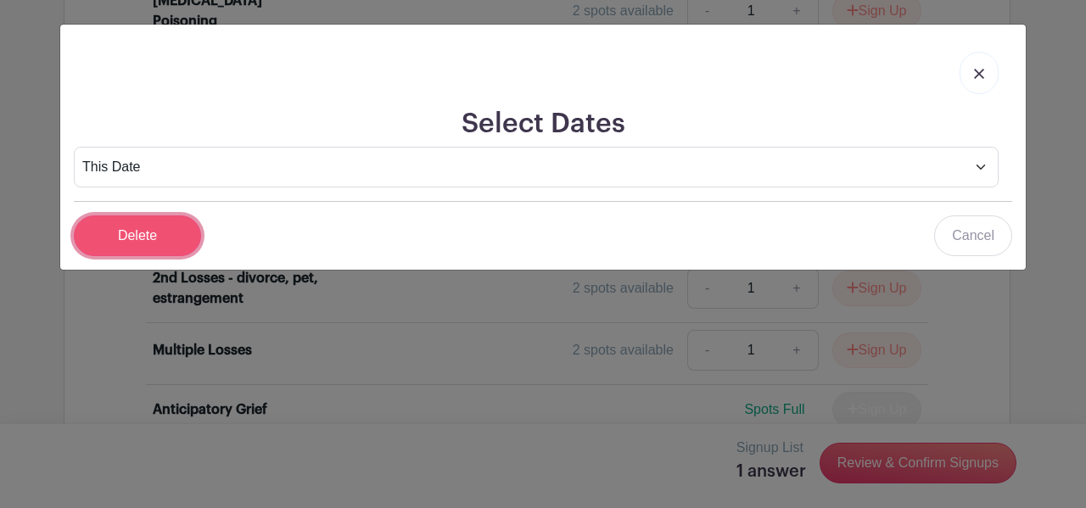
click at [131, 215] on input "Delete" at bounding box center [137, 235] width 127 height 41
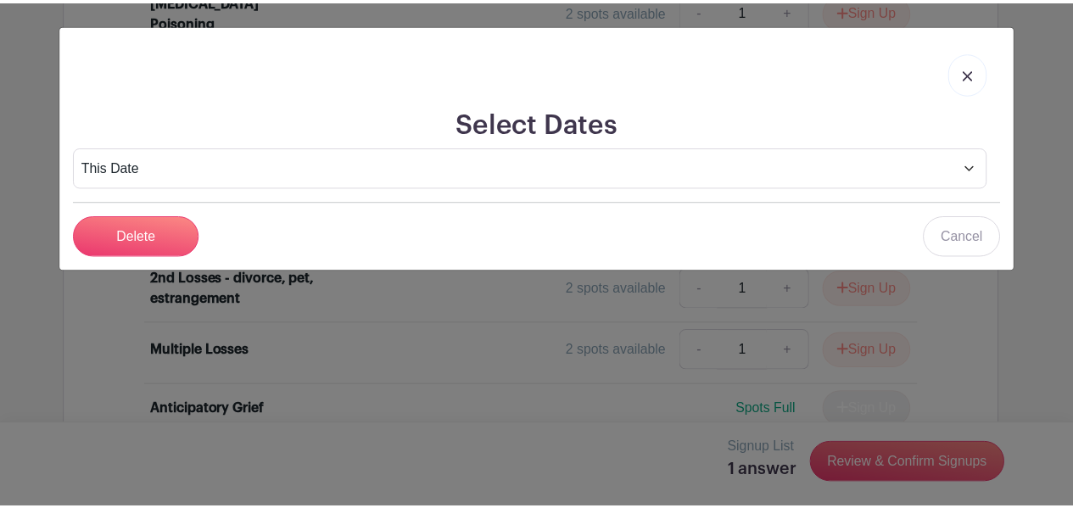
scroll to position [2822, 0]
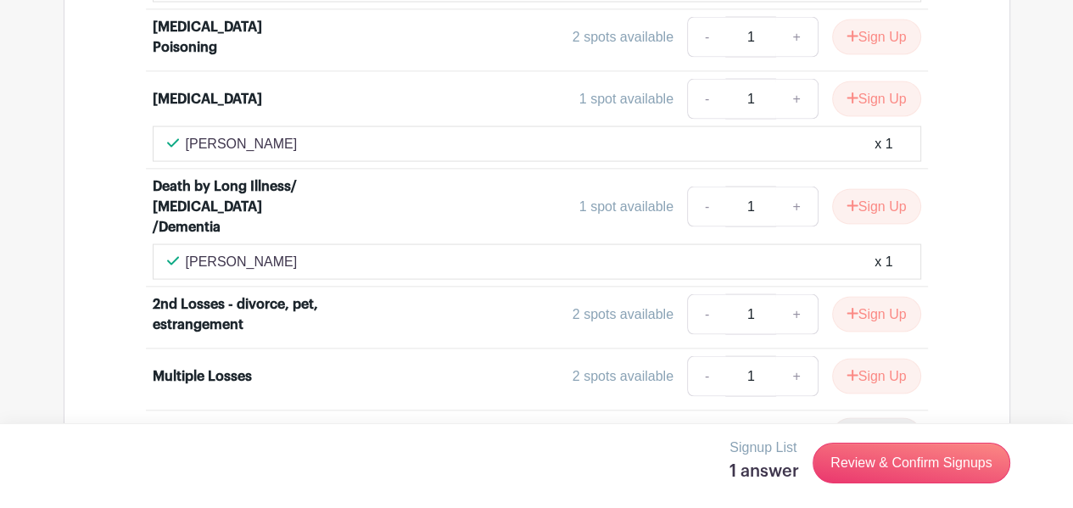
type input "All rooms except for fentanyl poisoning, loss of a spouse, miscarriage loss of …"
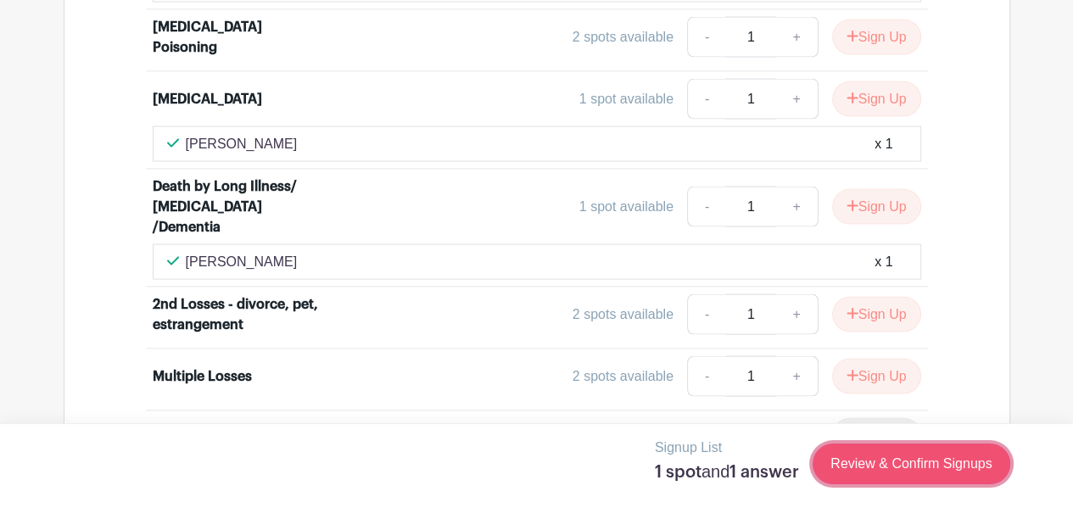
click at [956, 450] on link "Review & Confirm Signups" at bounding box center [910, 464] width 197 height 41
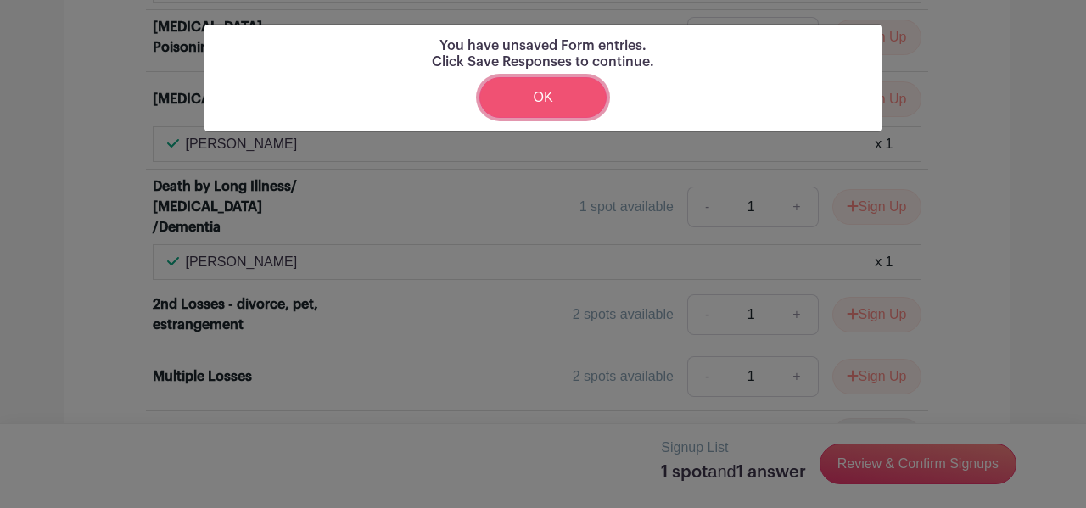
click at [565, 77] on link "OK" at bounding box center [542, 97] width 127 height 41
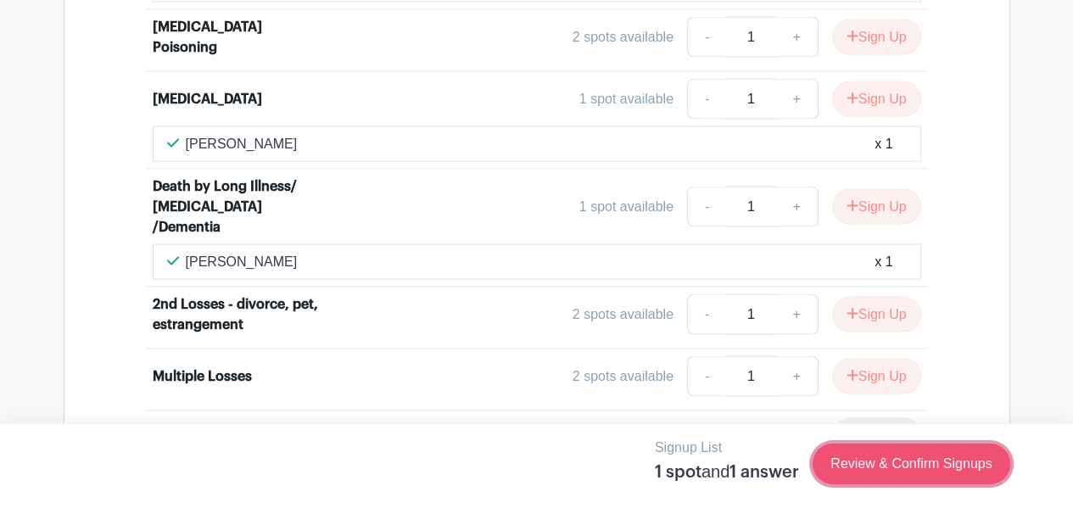
click at [943, 454] on link "Review & Confirm Signups" at bounding box center [910, 464] width 197 height 41
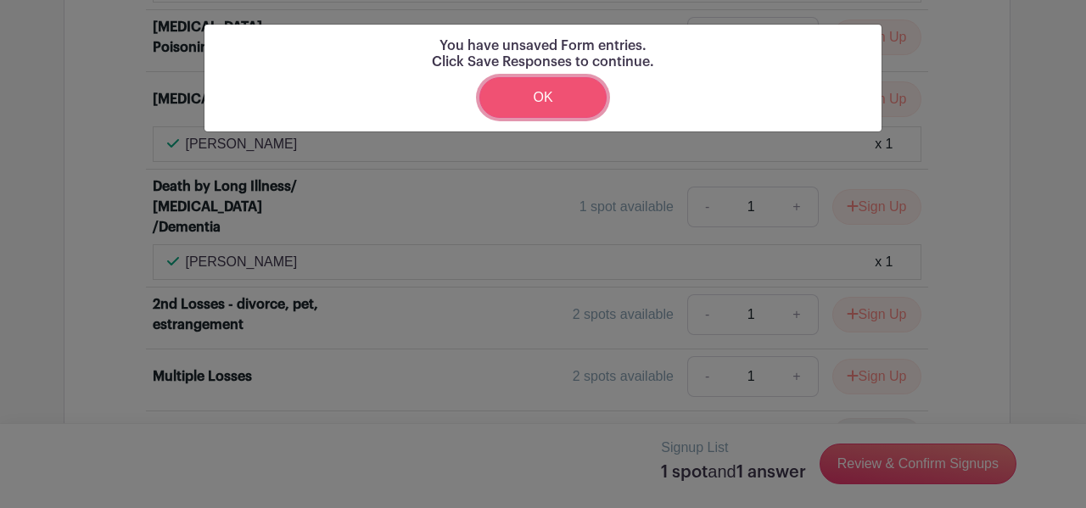
click at [532, 77] on link "OK" at bounding box center [542, 97] width 127 height 41
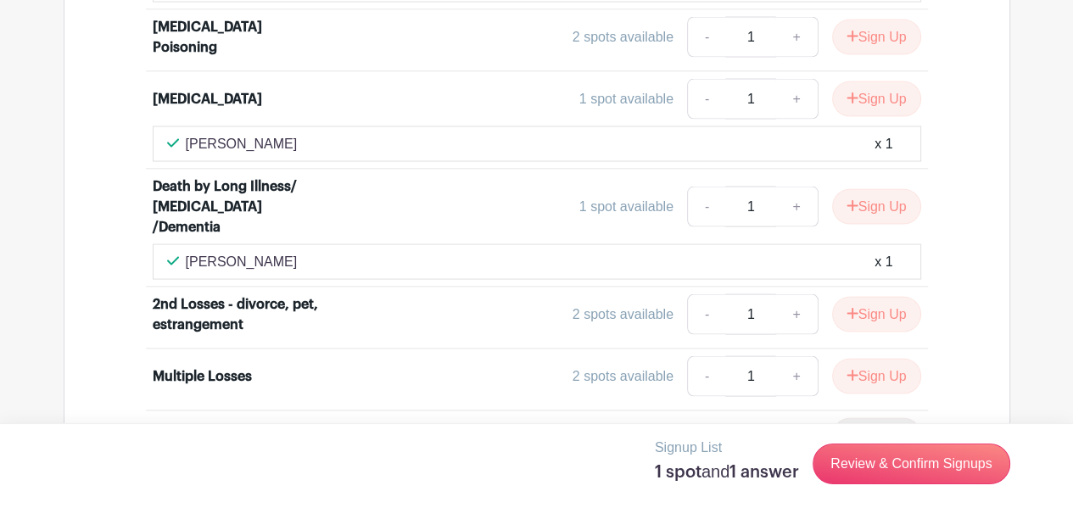
type input "All rooms except for fentanyl poisoning, loss of a spouse, miscarriage, and los…"
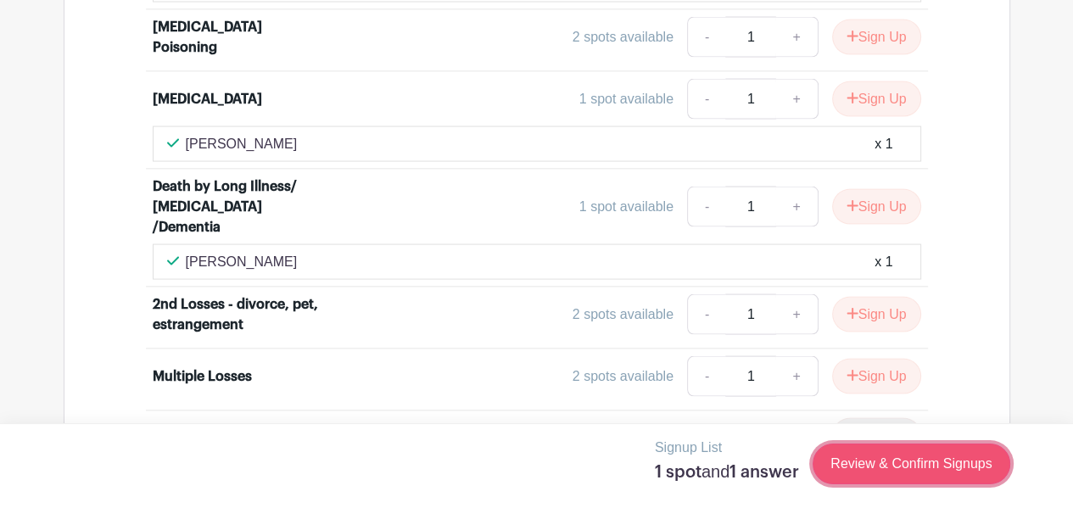
click at [933, 452] on link "Review & Confirm Signups" at bounding box center [910, 464] width 197 height 41
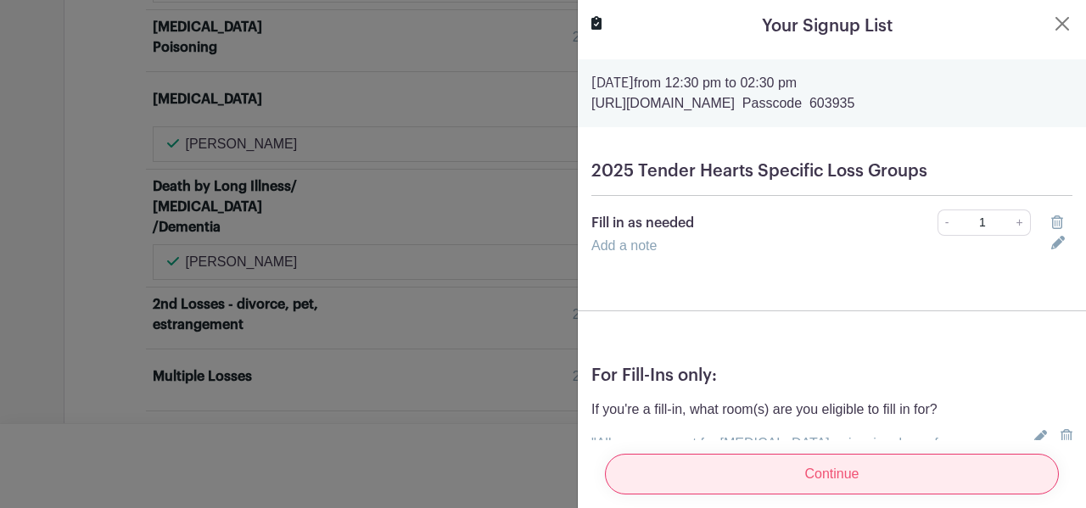
click at [835, 454] on input "Continue" at bounding box center [832, 474] width 454 height 41
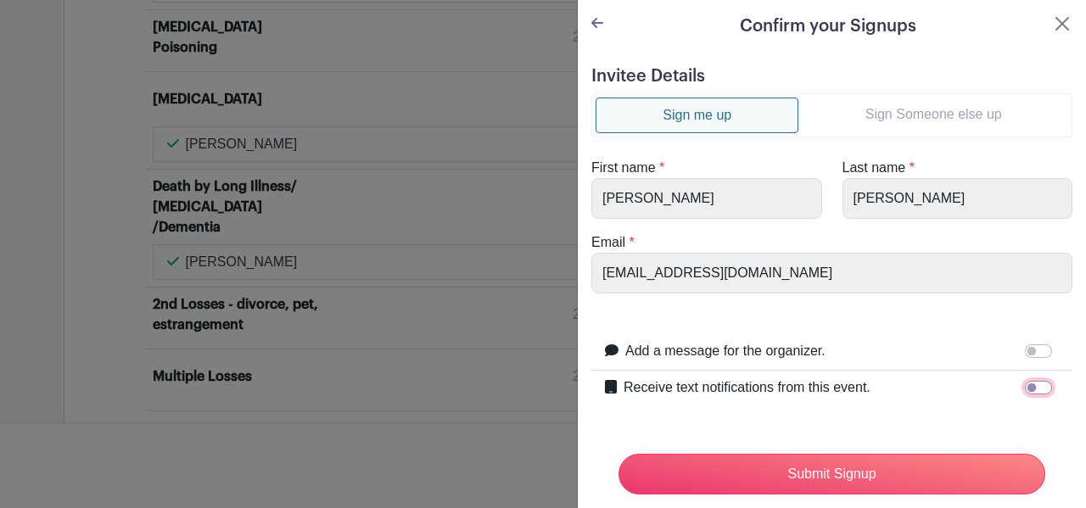
click at [1035, 381] on input "Receive text notifications from this event." at bounding box center [1038, 388] width 27 height 14
checkbox input "true"
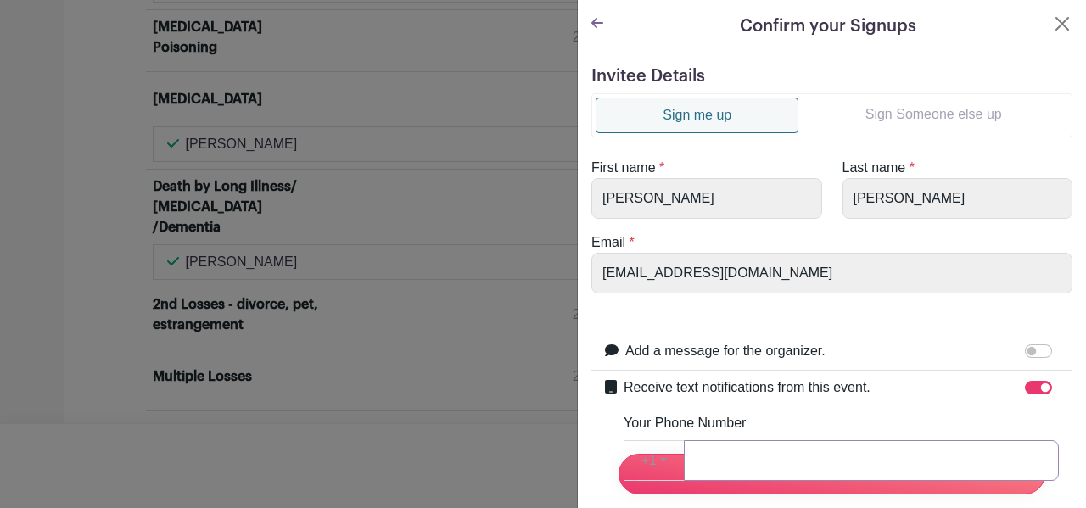
click at [701, 440] on input "Your Phone Number" at bounding box center [871, 460] width 375 height 41
type input "8053680626"
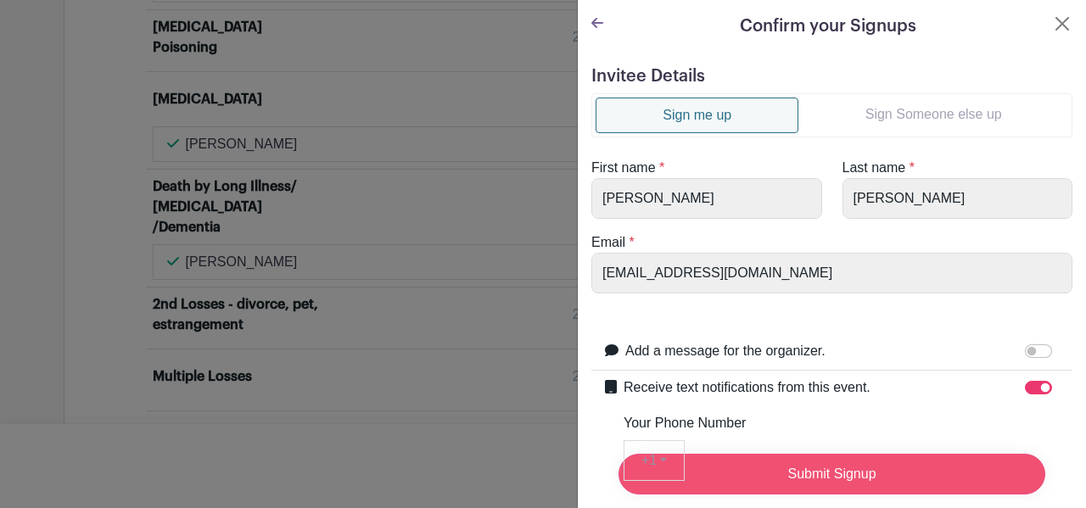
click at [836, 462] on input "Submit Signup" at bounding box center [831, 474] width 427 height 41
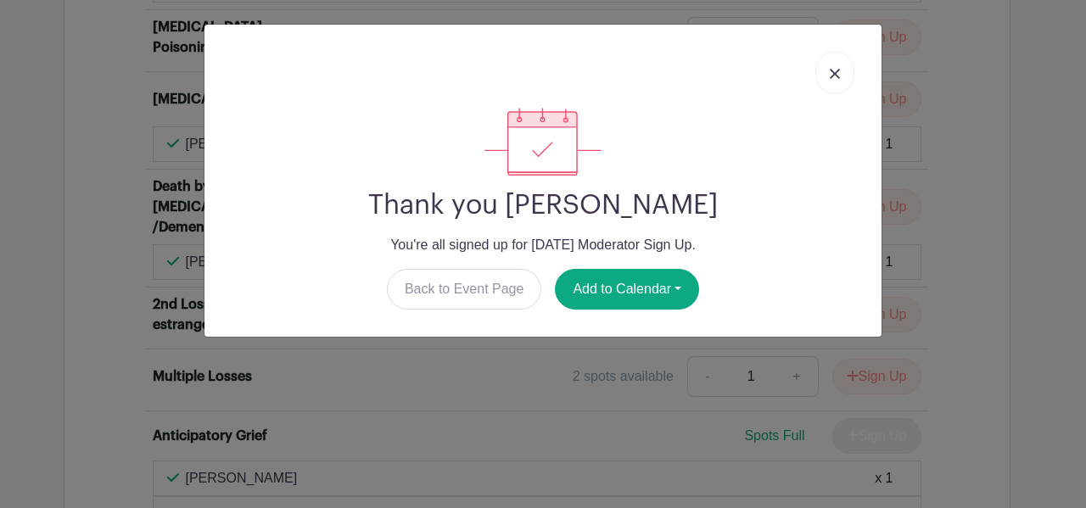
click at [840, 69] on img at bounding box center [834, 74] width 10 height 10
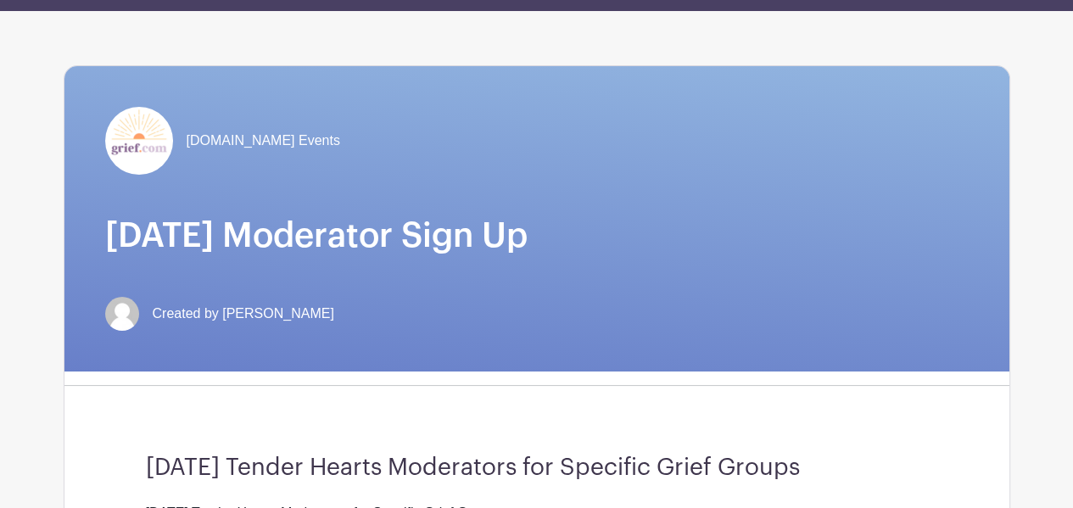
scroll to position [0, 0]
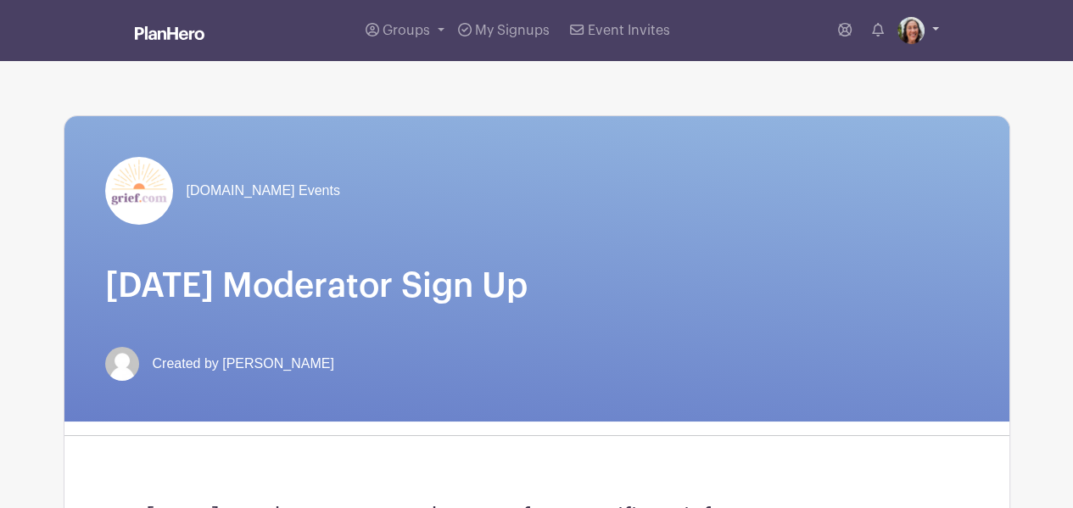
click at [937, 23] on link at bounding box center [918, 30] width 42 height 27
click at [903, 98] on link "Logout" at bounding box center [871, 111] width 134 height 27
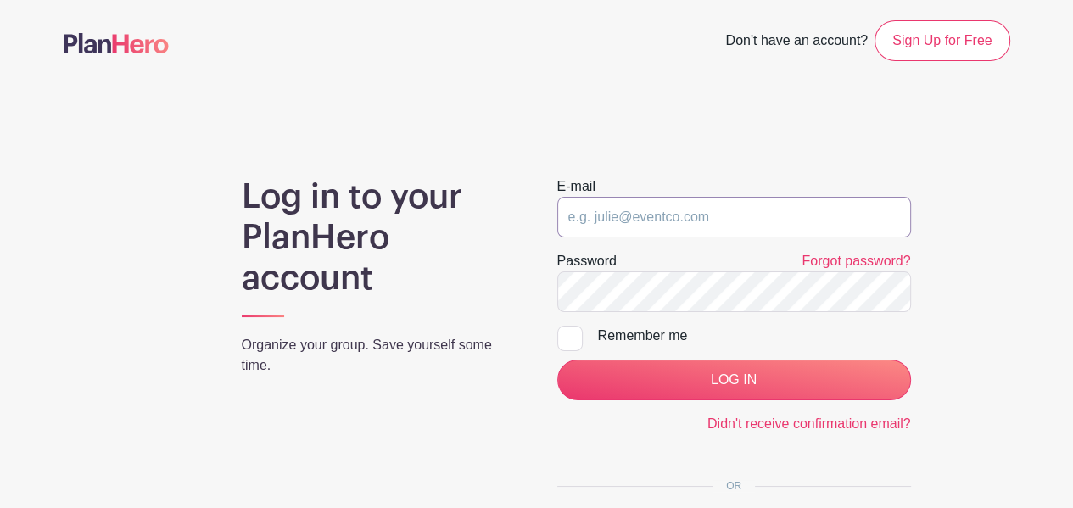
type input "btbblanglois@gmail.com"
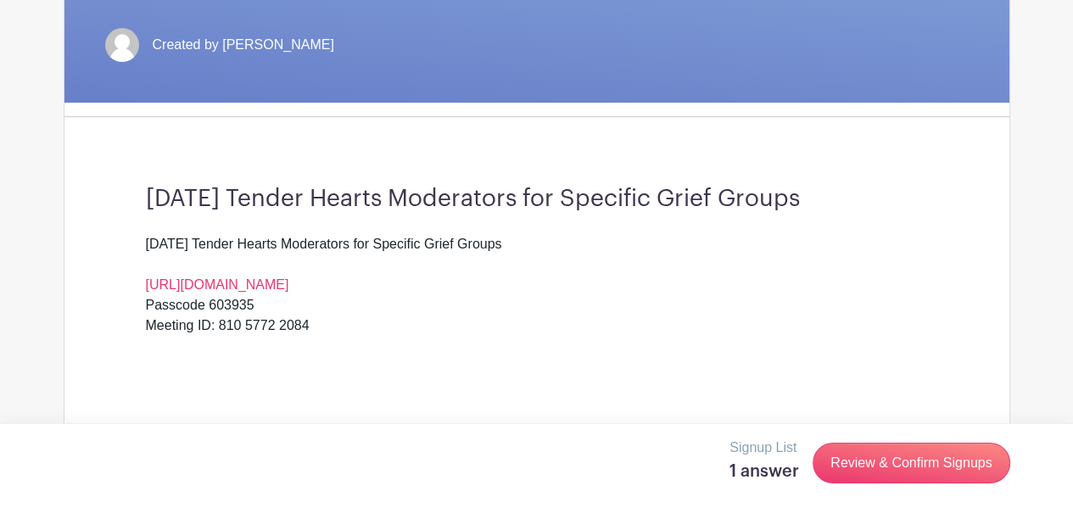
scroll to position [509, 0]
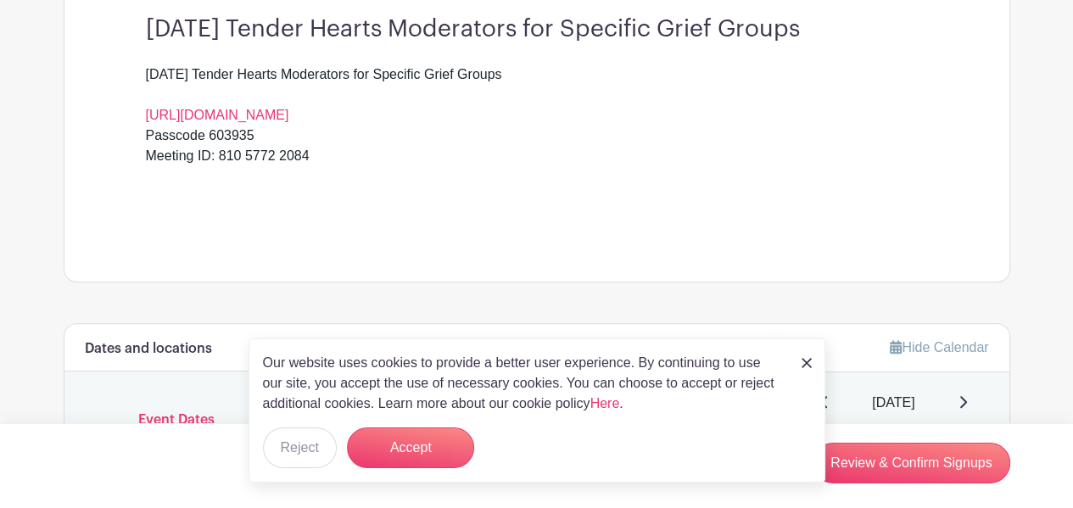
drag, startPoint x: 407, startPoint y: 447, endPoint x: 410, endPoint y: 426, distance: 21.5
click at [407, 447] on button "Accept" at bounding box center [410, 447] width 127 height 41
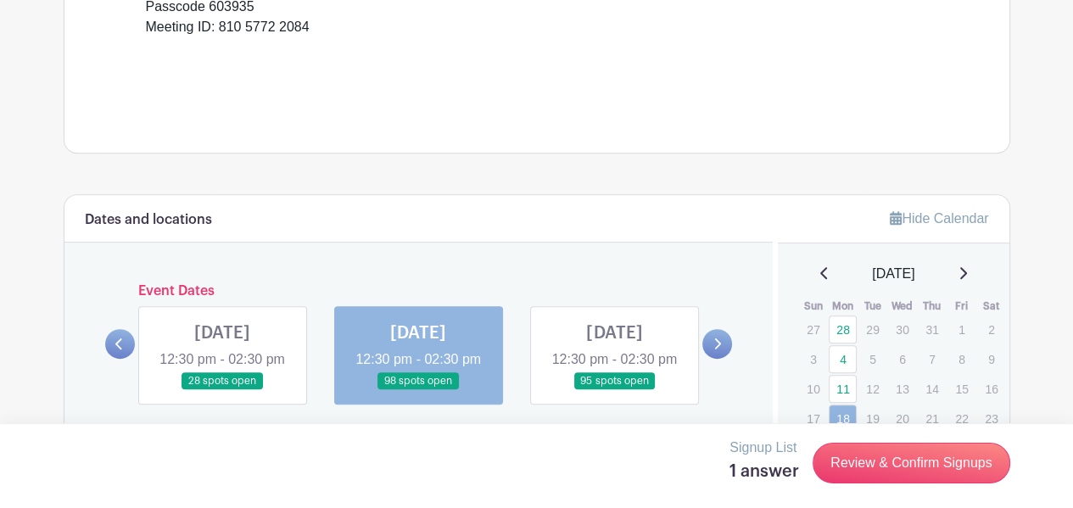
scroll to position [424, 0]
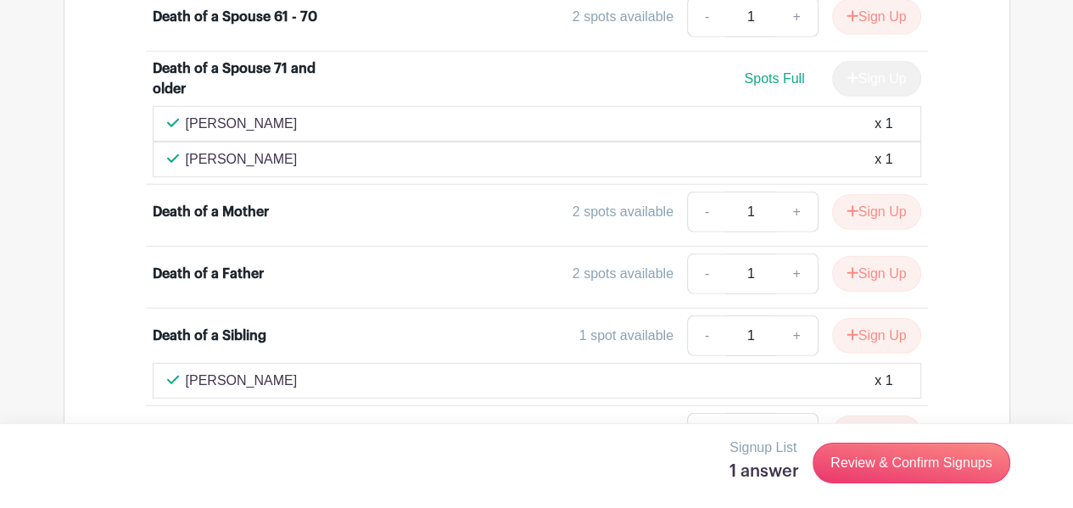
scroll to position [4156, 0]
